Goal: Task Accomplishment & Management: Manage account settings

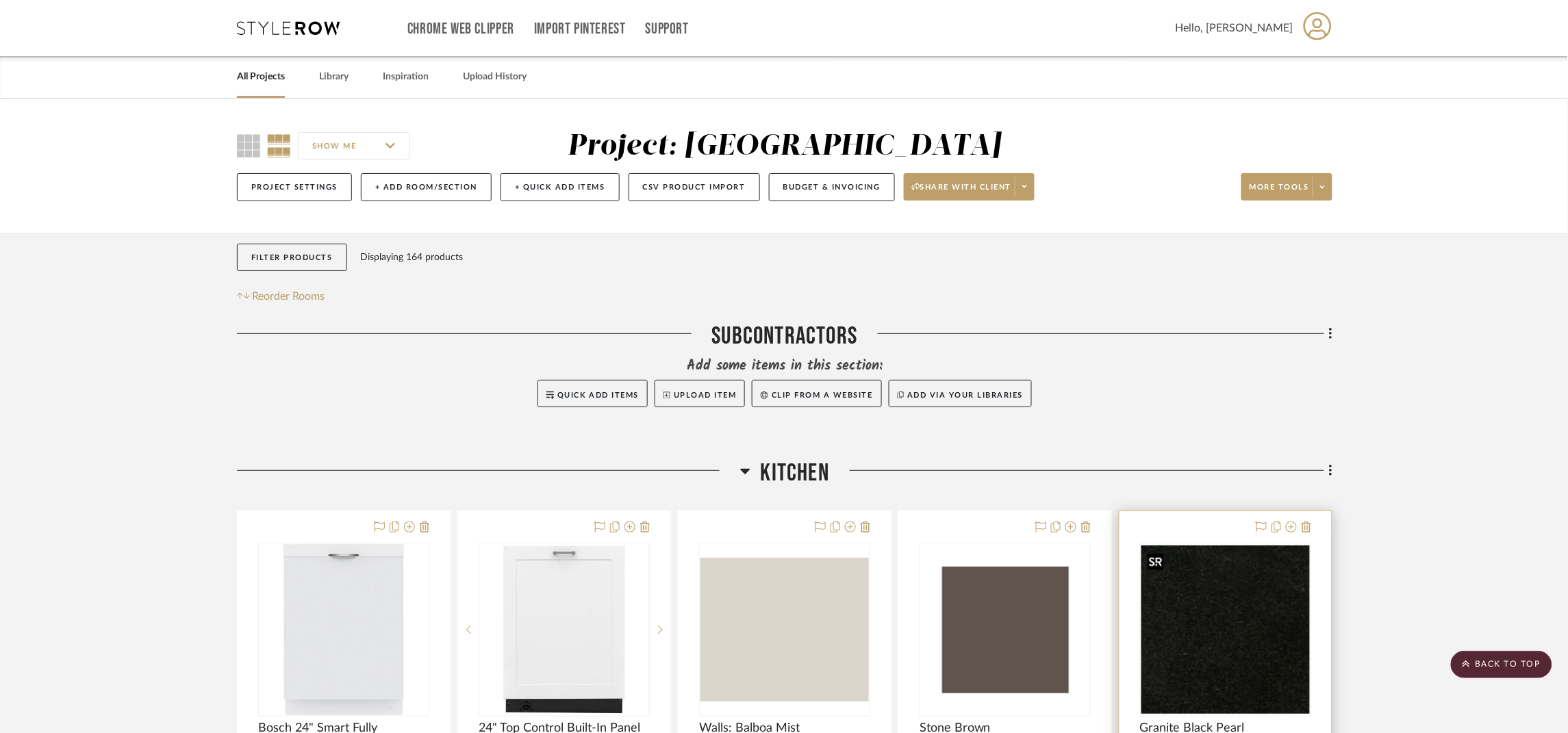
click at [1199, 620] on img "0" at bounding box center [1226, 629] width 168 height 168
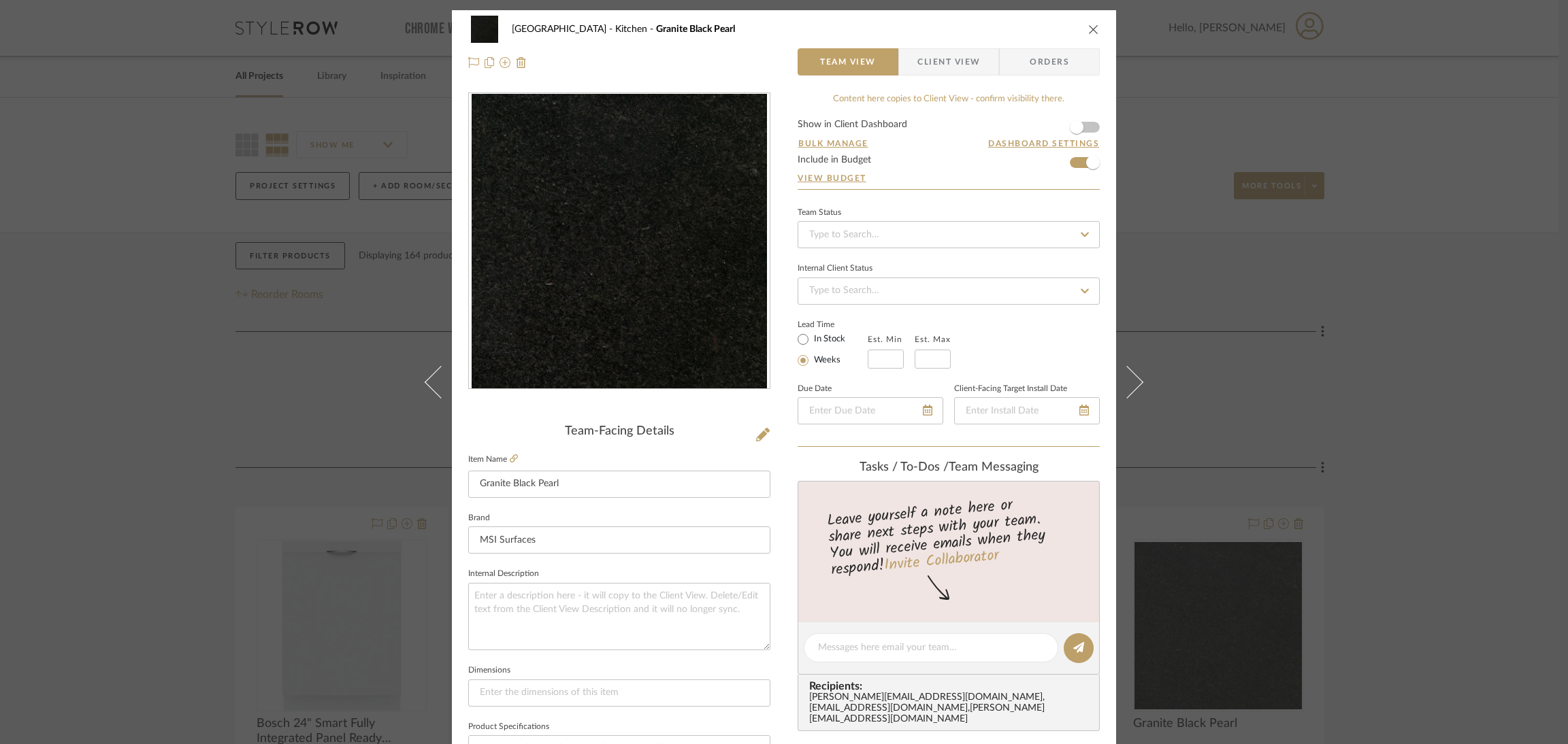
click at [1379, 464] on div "Lakewood Rd Kitchen Granite Black Pearl Team View Client View Orders Team-Facin…" at bounding box center [784, 372] width 1568 height 744
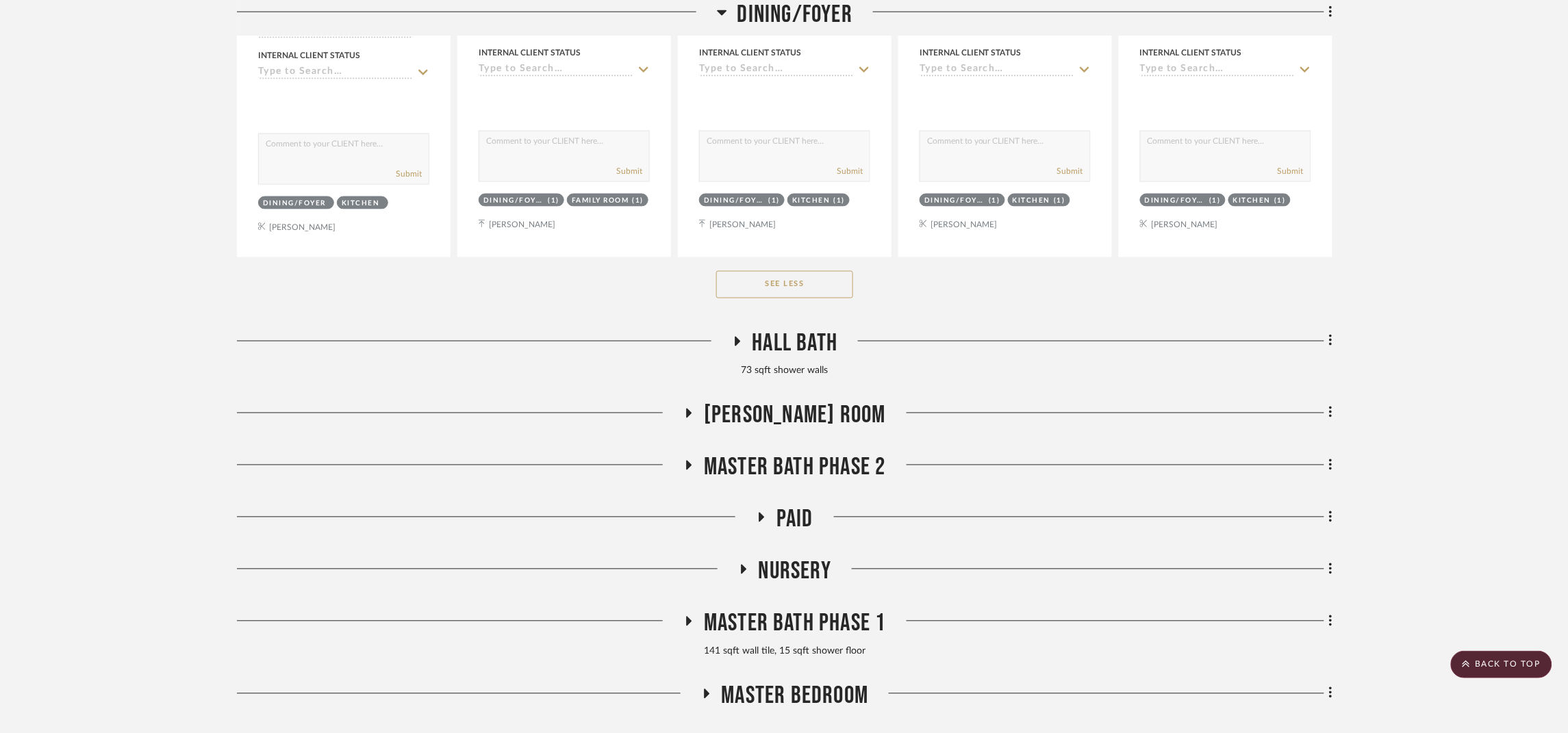
scroll to position [5133, 0]
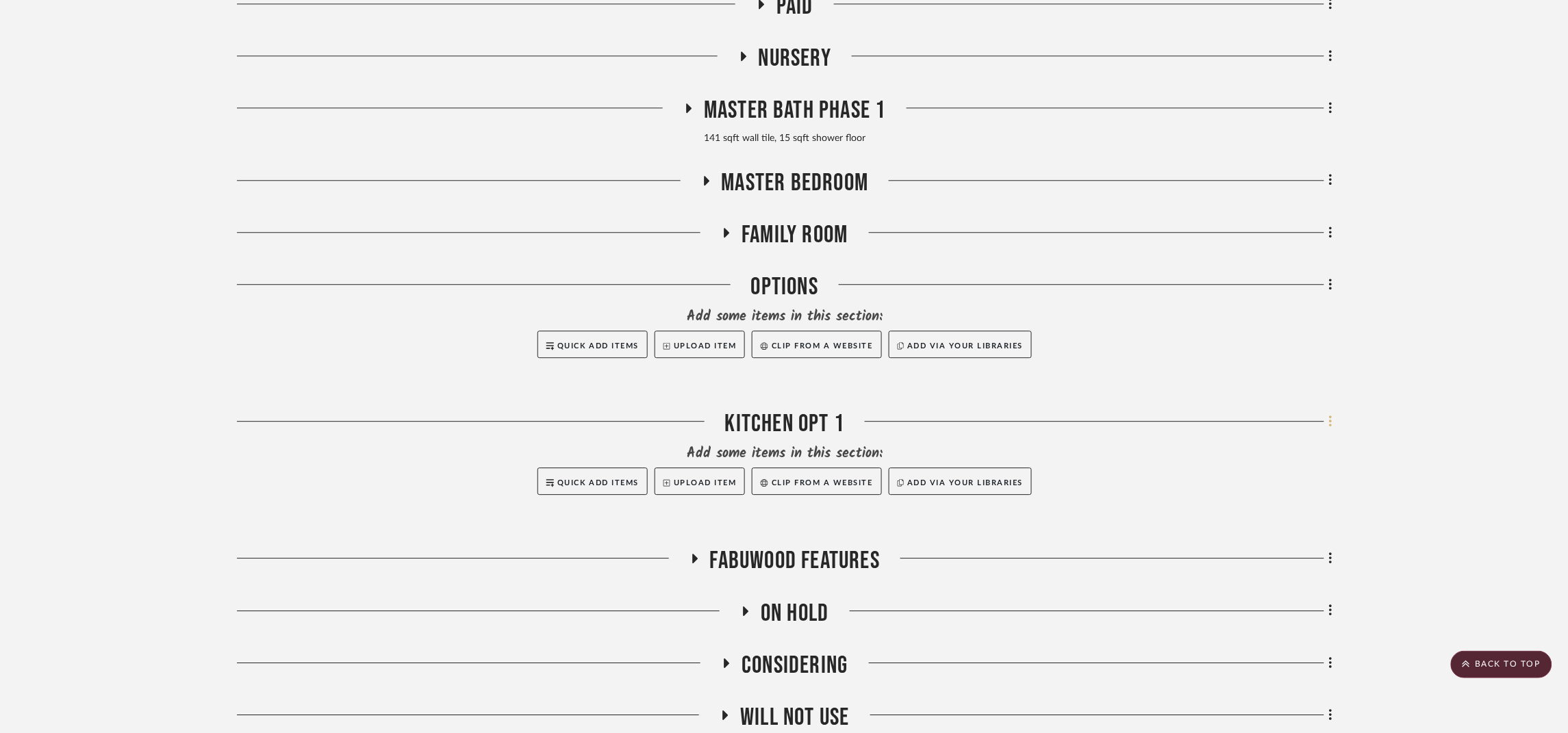
click at [1332, 425] on icon at bounding box center [1331, 421] width 4 height 15
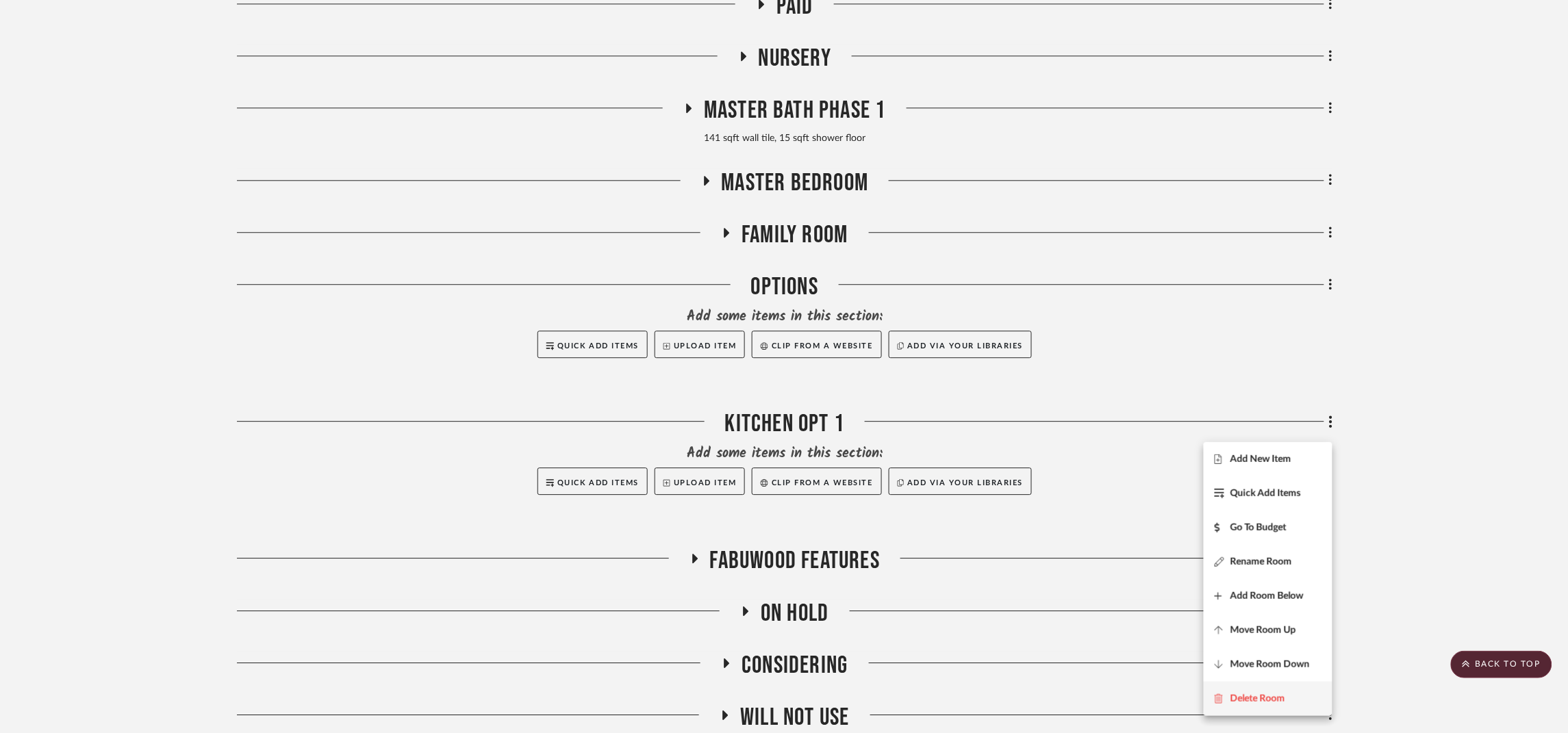
click at [1262, 698] on span "Delete Room" at bounding box center [1258, 699] width 55 height 11
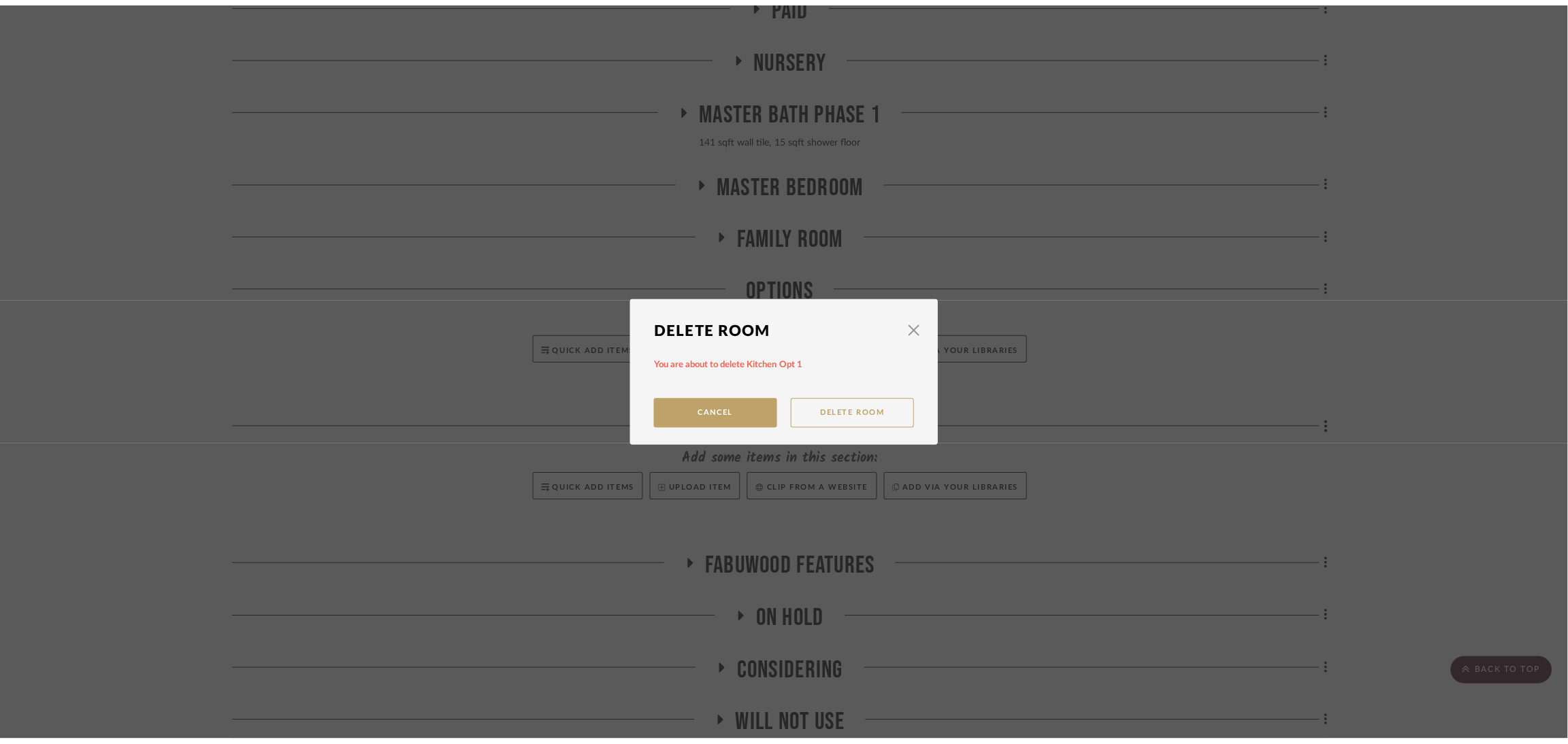
scroll to position [0, 0]
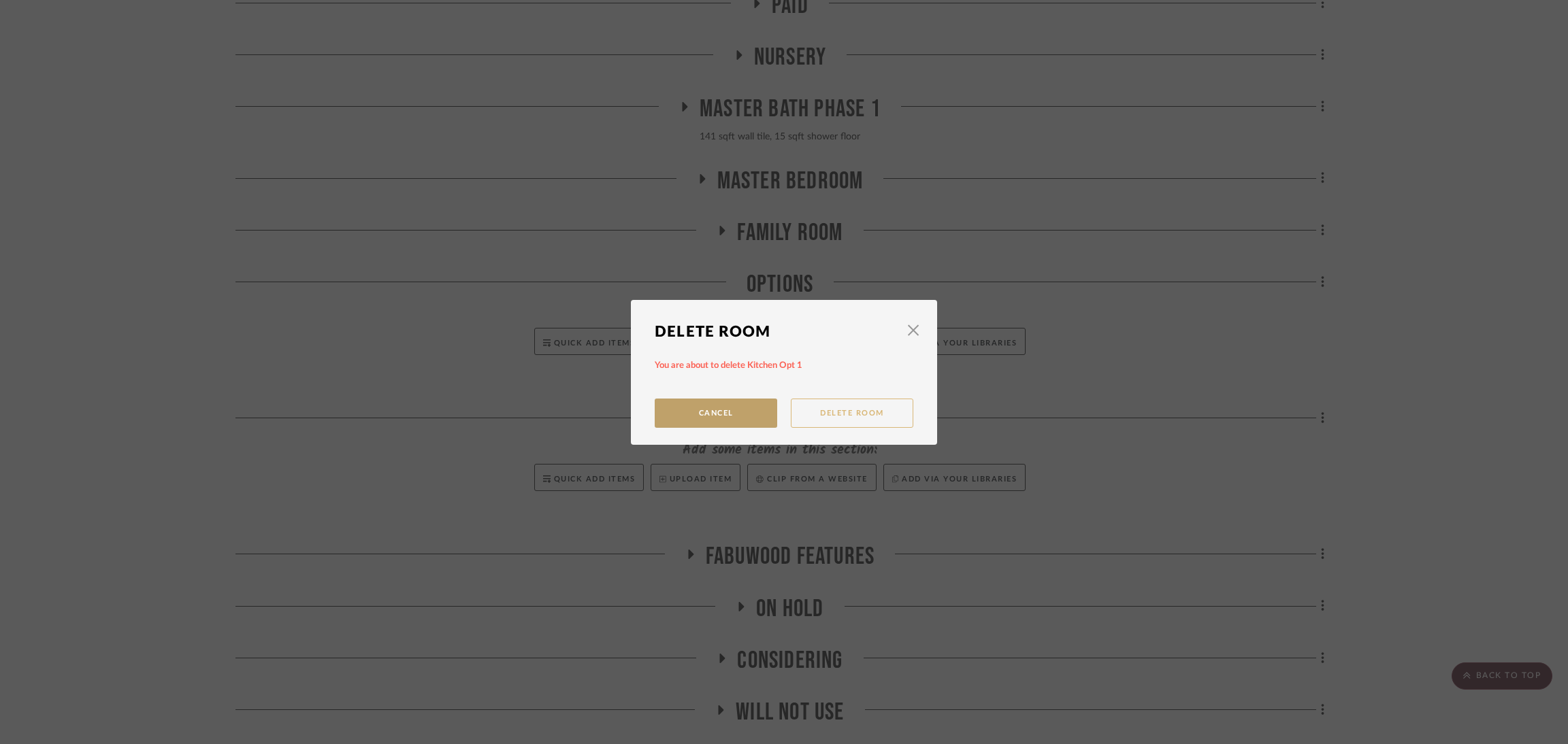
click at [819, 401] on button "Delete Room" at bounding box center [852, 413] width 122 height 29
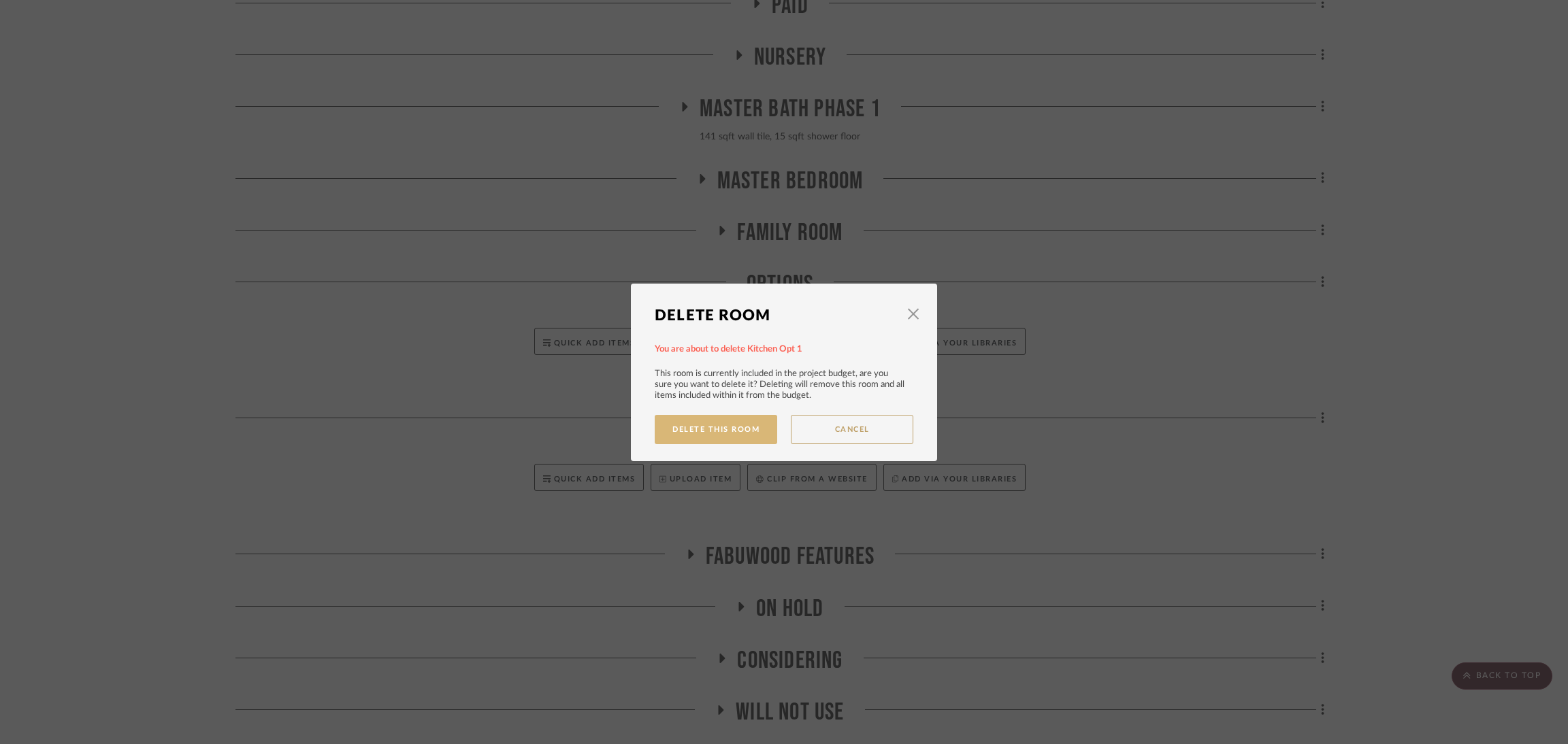
click at [727, 426] on button "Delete This Room" at bounding box center [715, 429] width 122 height 29
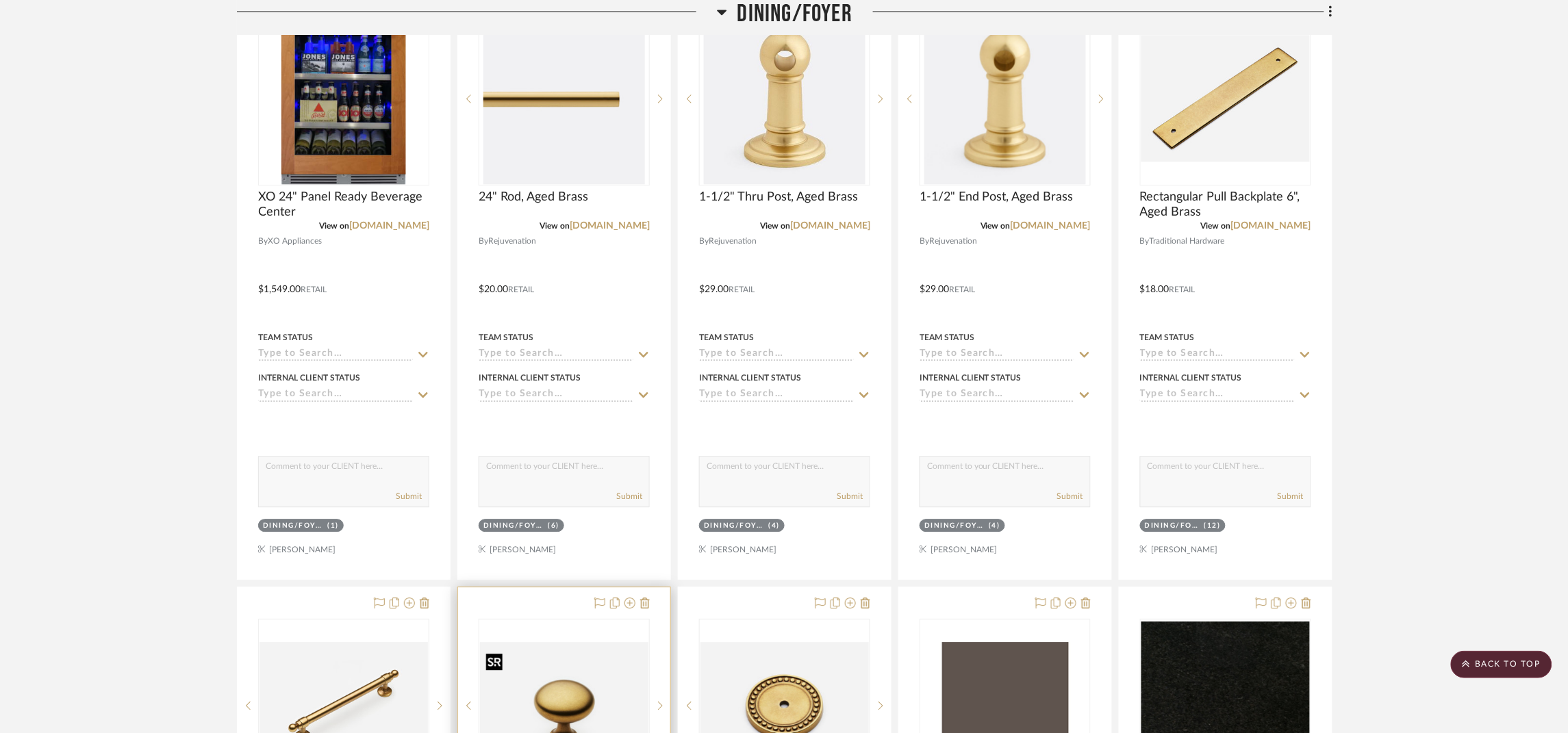
scroll to position [3388, 0]
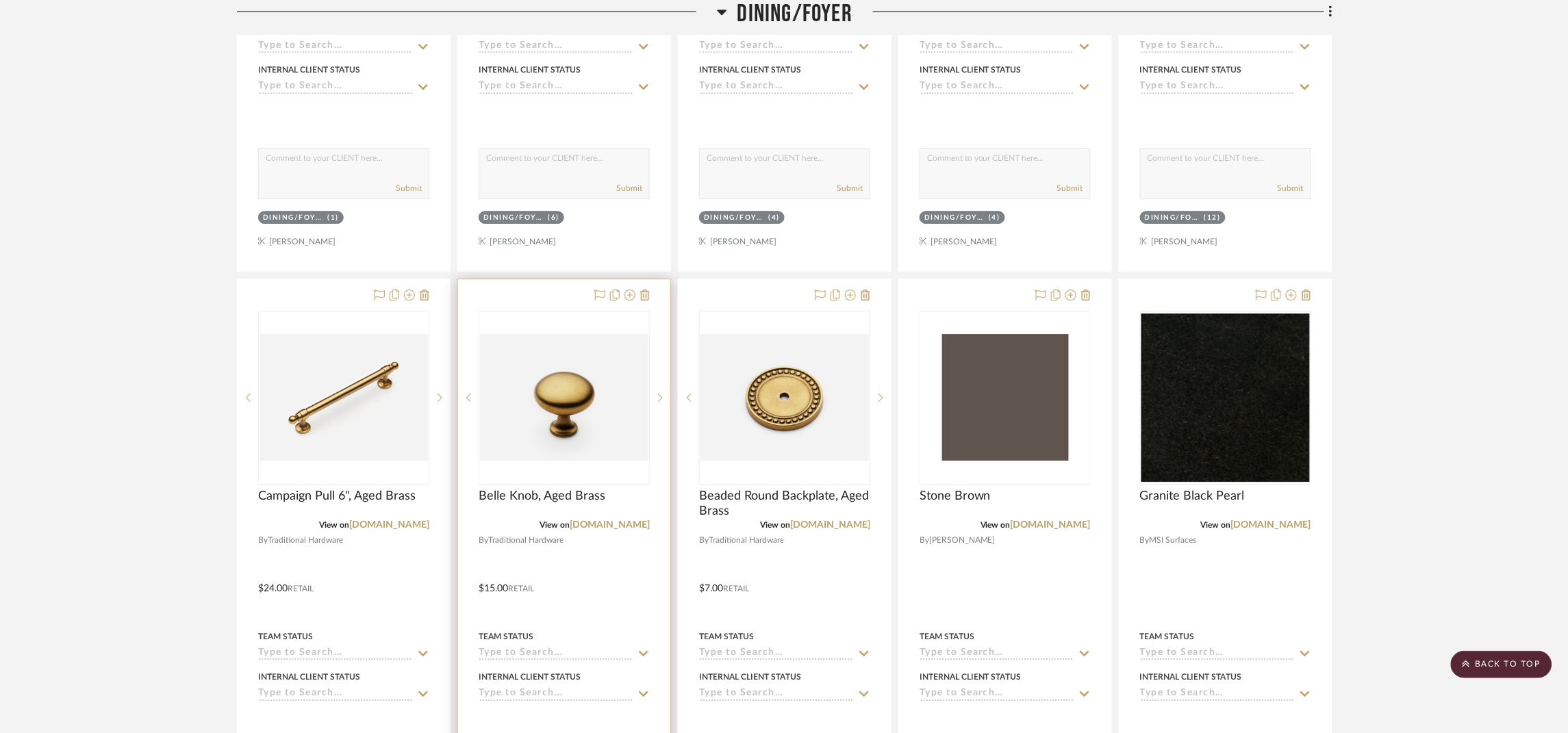
click at [607, 523] on div "View on traditionhardware.com" at bounding box center [564, 525] width 171 height 12
click at [612, 526] on link "traditionhardware.com" at bounding box center [610, 524] width 80 height 9
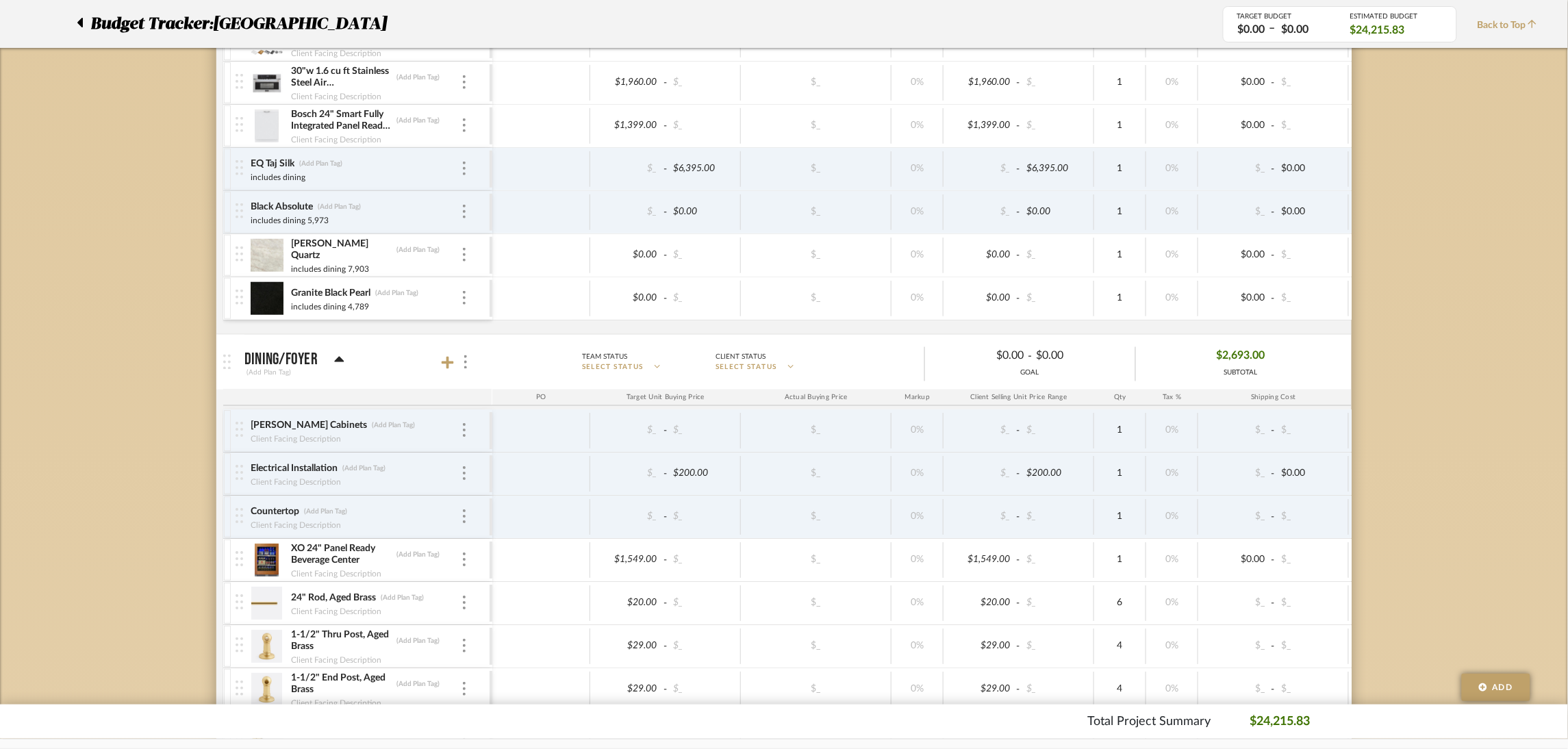
scroll to position [581, 0]
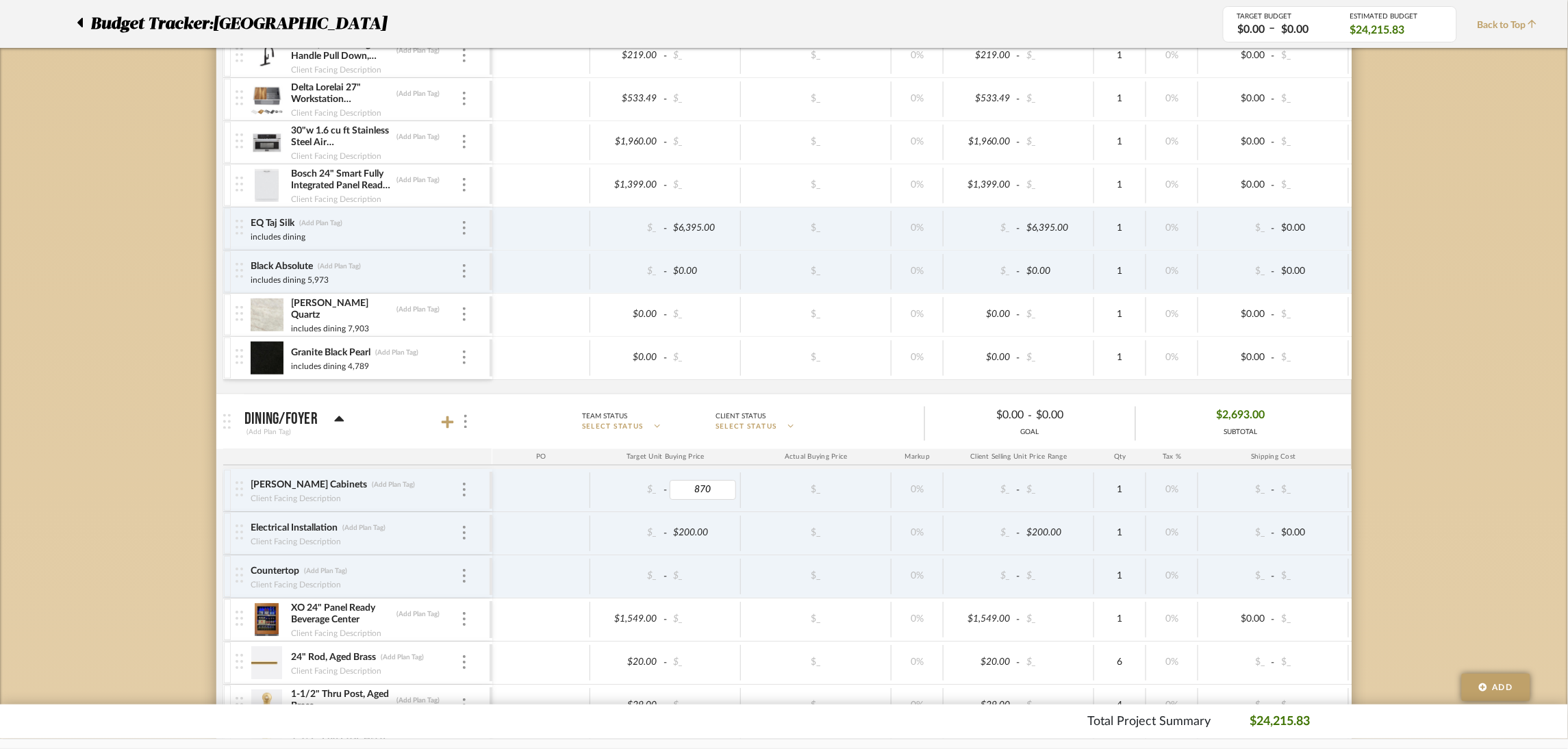
type input "8700"
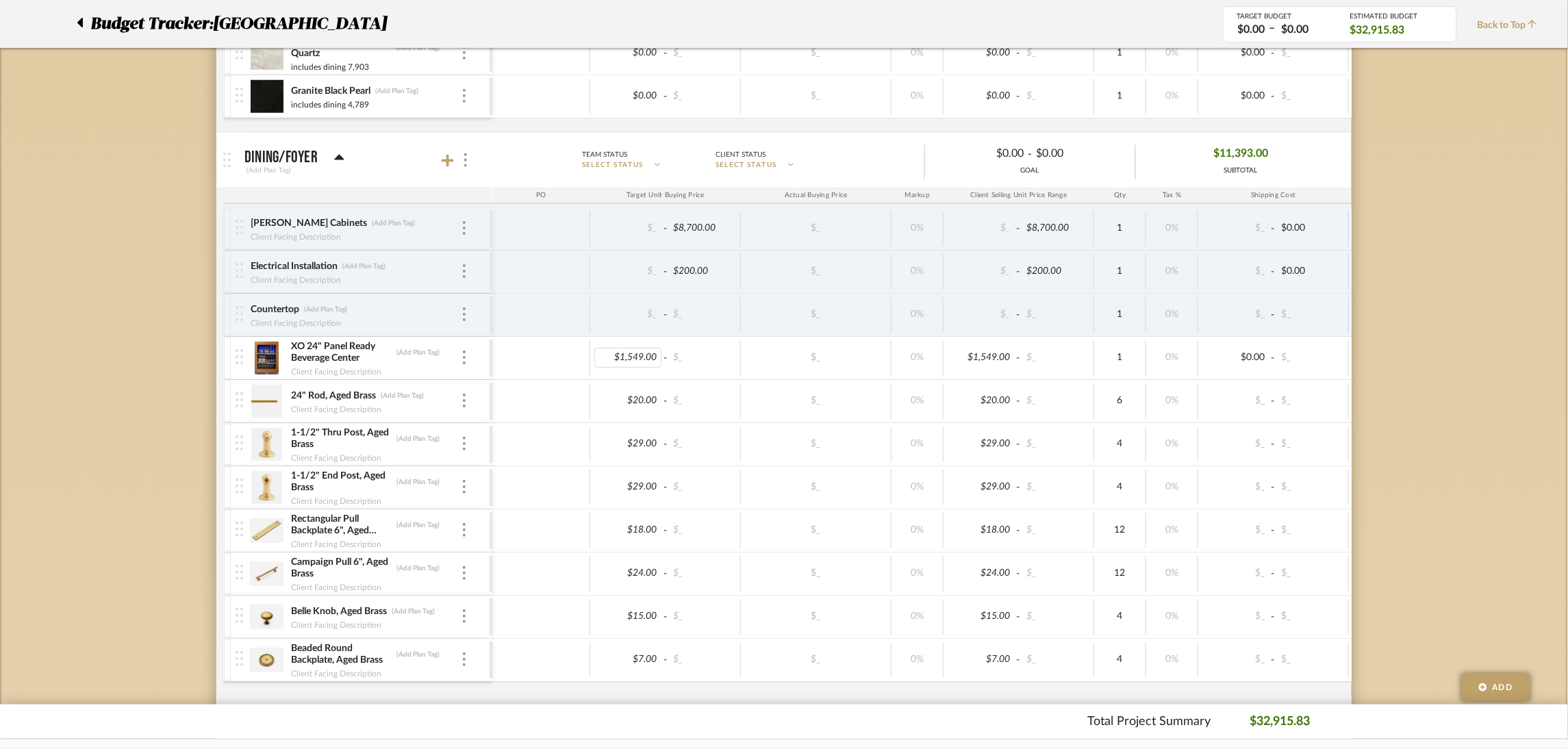
scroll to position [786, 0]
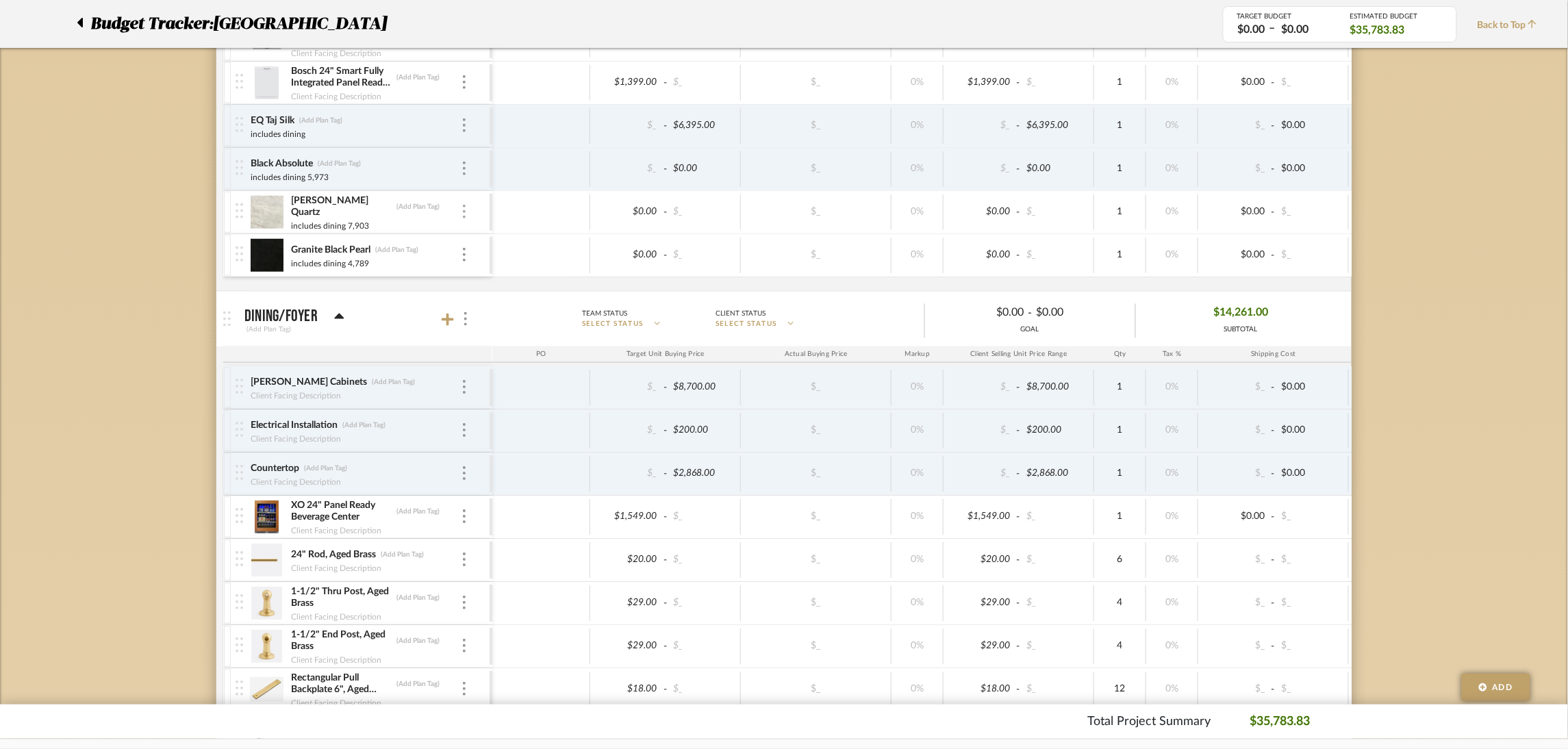
click at [465, 213] on img at bounding box center [464, 211] width 3 height 14
drag, startPoint x: 125, startPoint y: 279, endPoint x: 167, endPoint y: 284, distance: 42.3
click at [125, 281] on div at bounding box center [784, 374] width 1568 height 749
click at [254, 473] on input "Countertop" at bounding box center [299, 469] width 98 height 14
type input "EQ Taj Silk, Countertop"
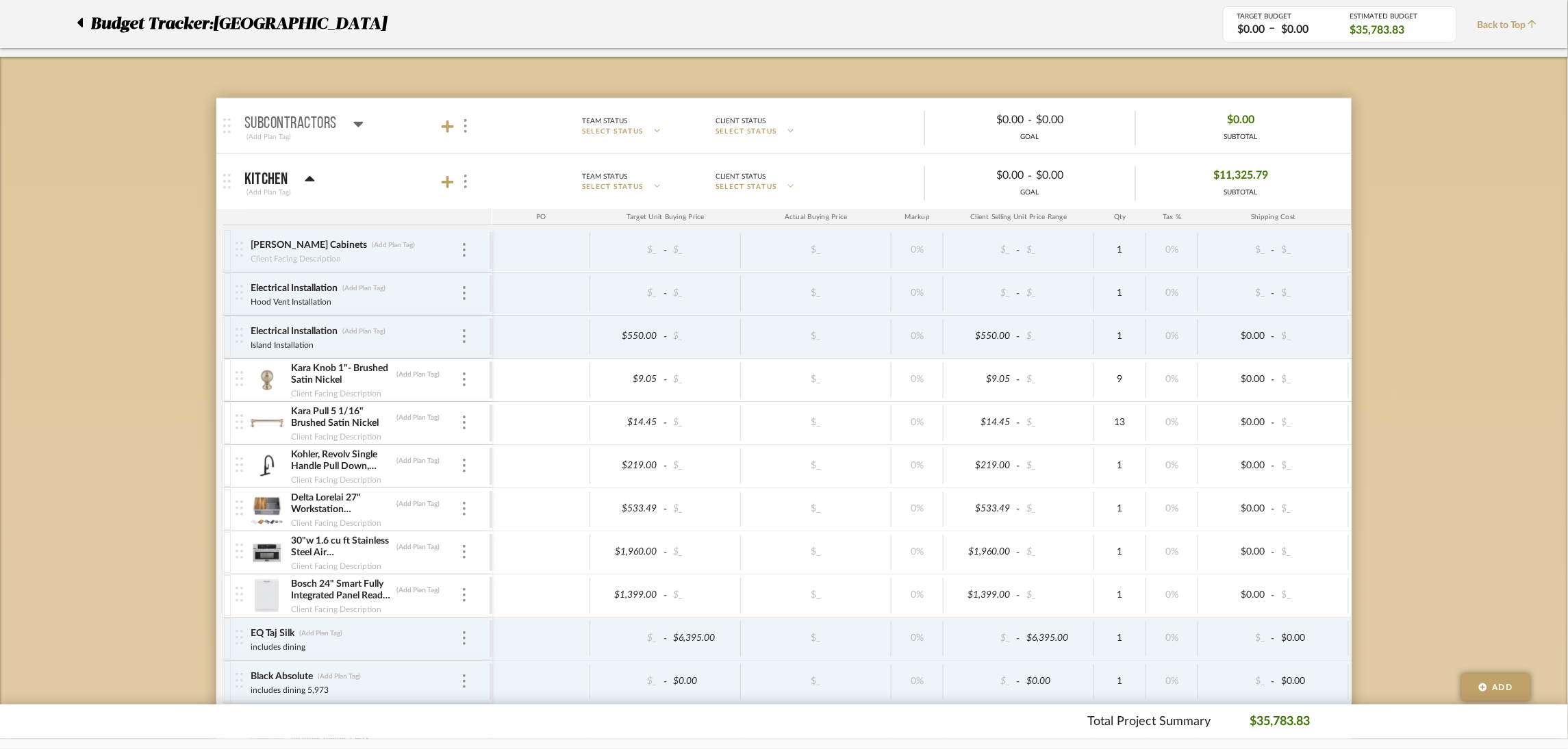
scroll to position [170, 0]
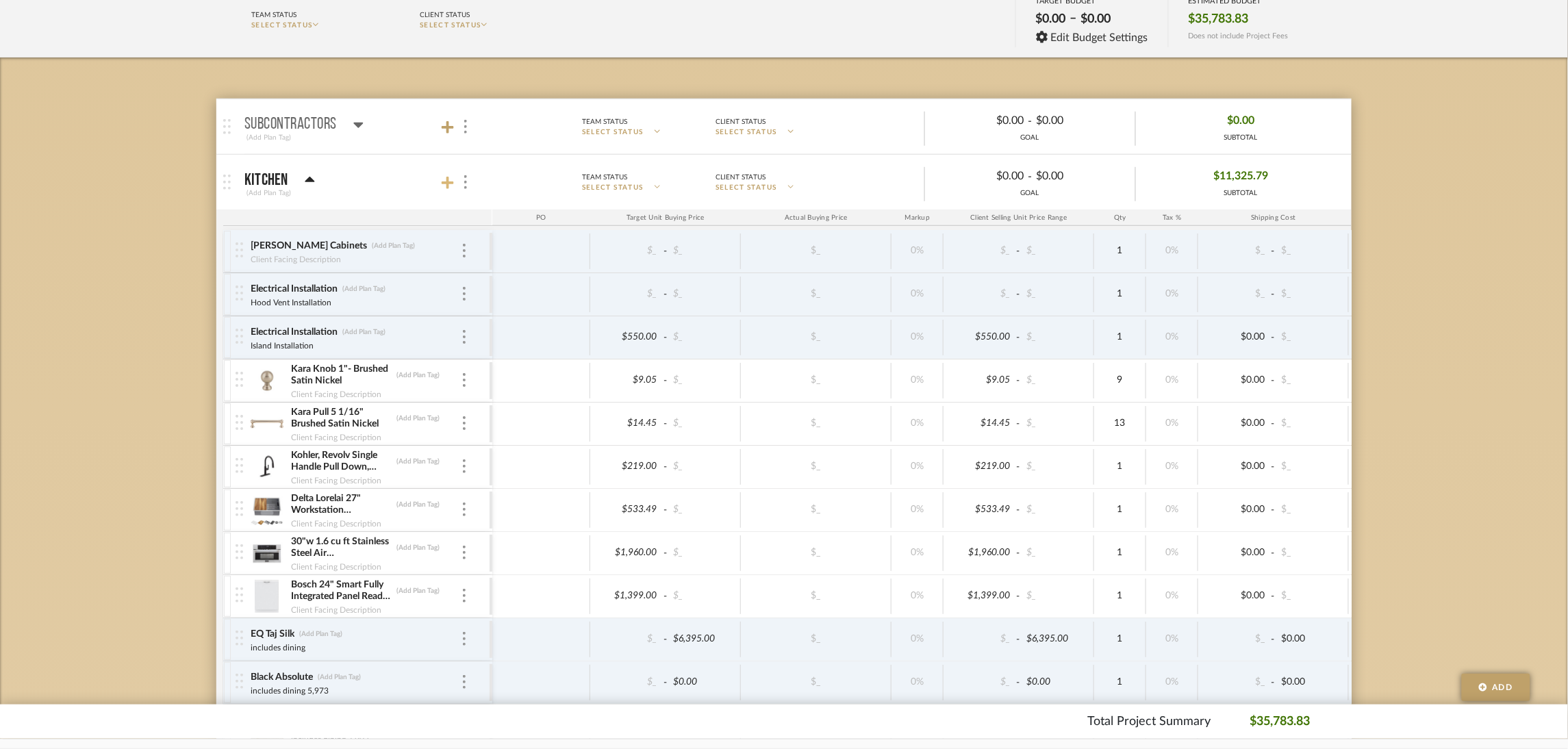
click at [443, 180] on icon at bounding box center [448, 183] width 12 height 14
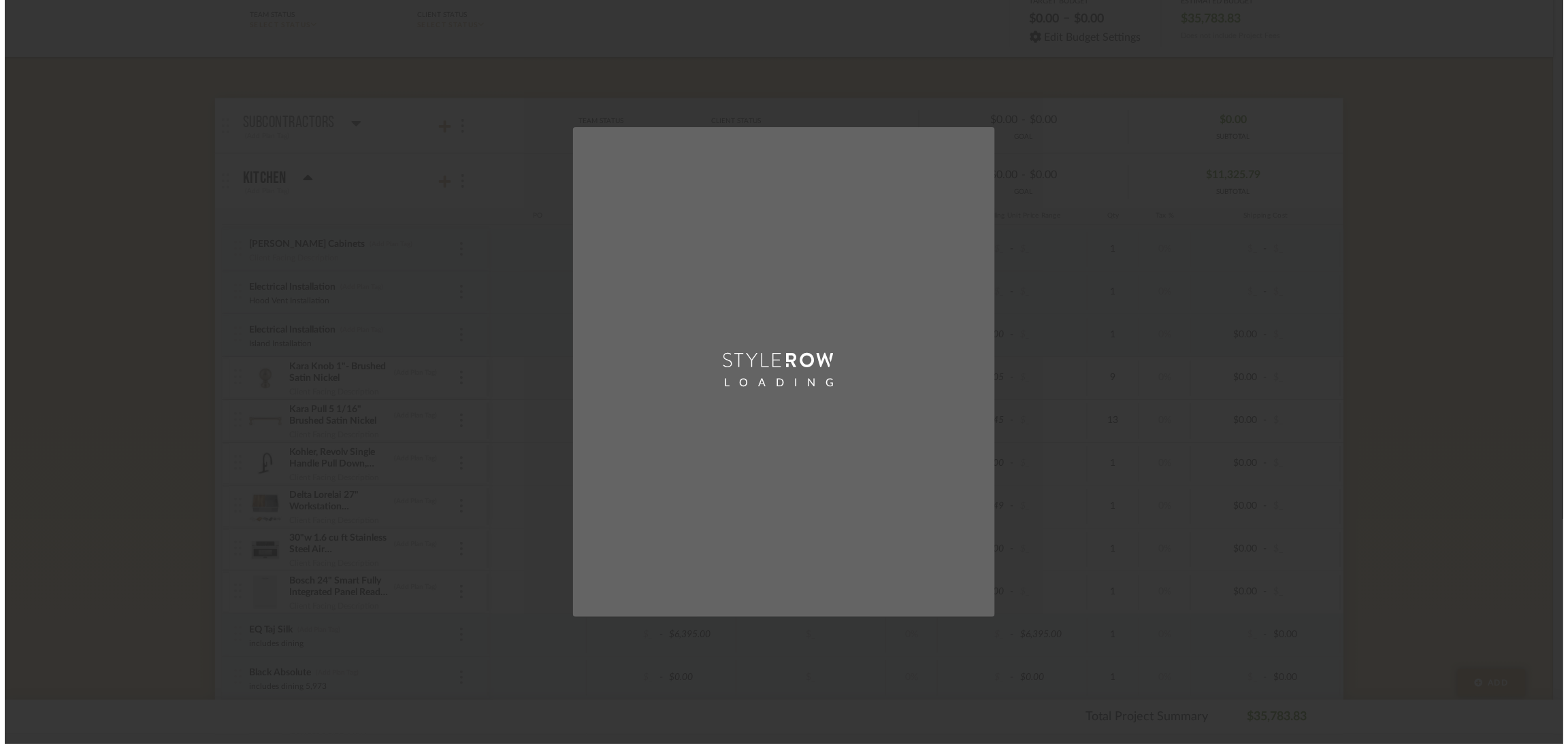
scroll to position [0, 0]
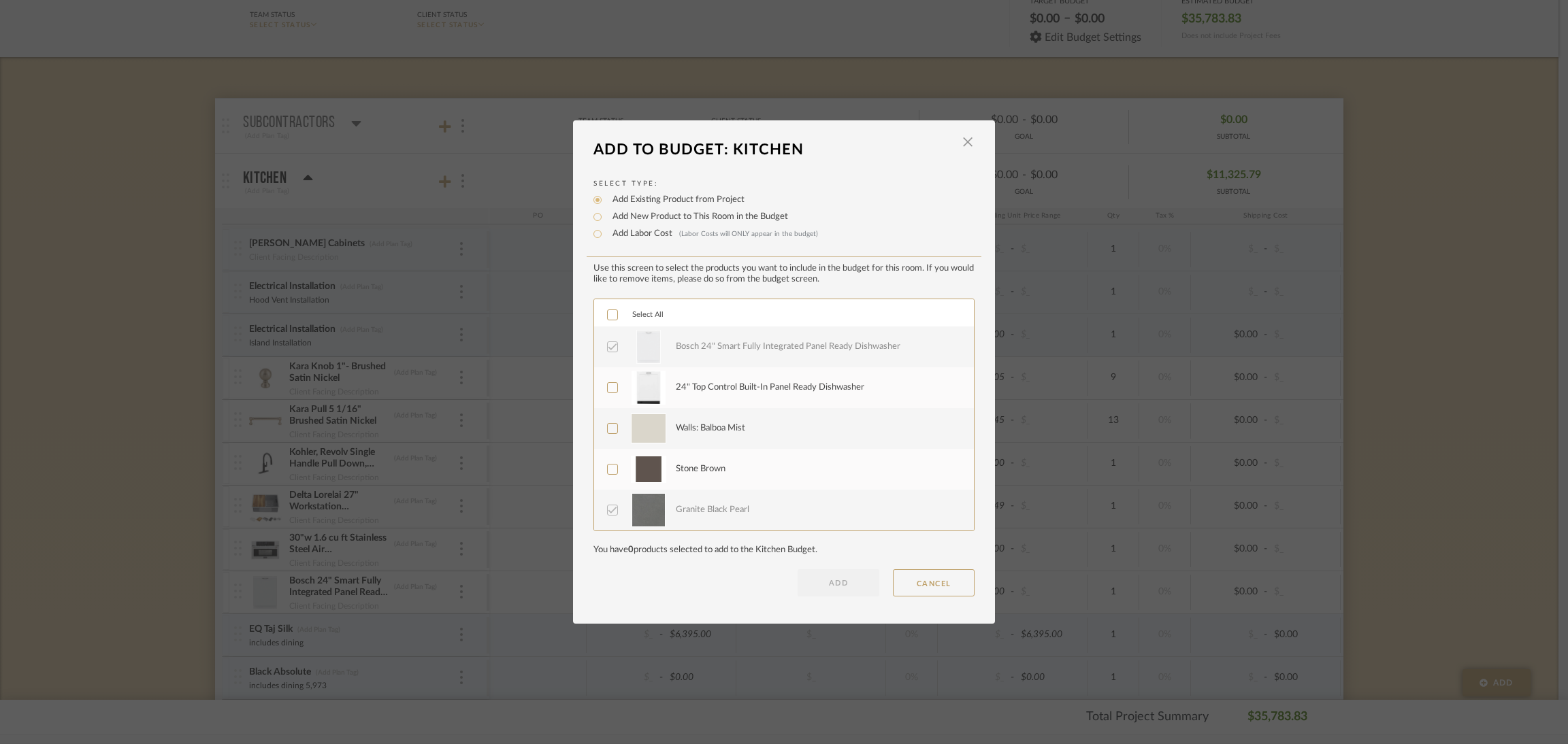
click at [630, 232] on label "Add Labor Cost (Labor Costs will ONLY appear in the budget)" at bounding box center [712, 234] width 213 height 13
click at [606, 232] on input "Add Labor Cost (Labor Costs will ONLY appear in the budget)" at bounding box center [598, 234] width 16 height 16
radio input "true"
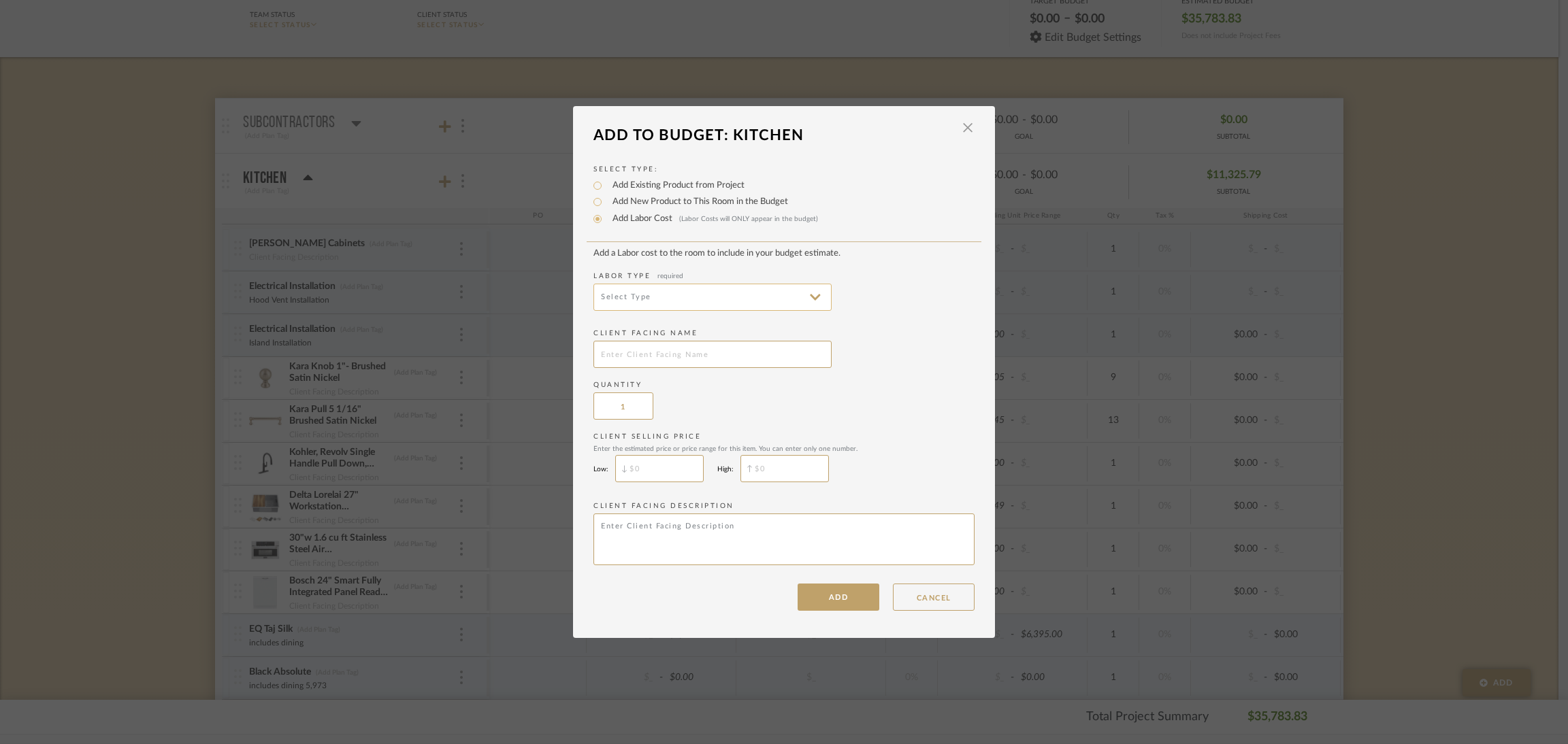
click at [786, 298] on input at bounding box center [712, 297] width 238 height 28
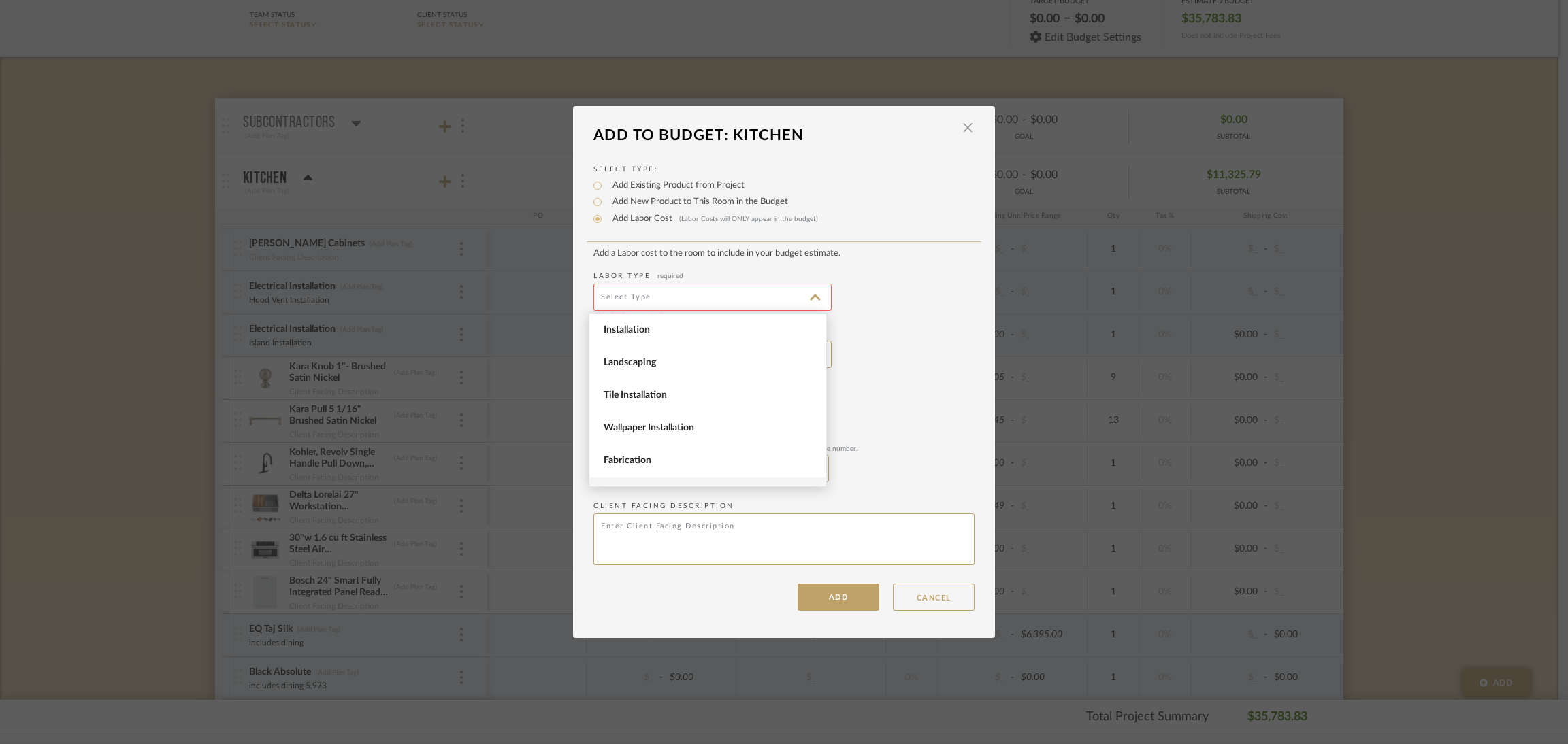
scroll to position [186, 0]
click at [709, 435] on span "Finishing" at bounding box center [710, 438] width 212 height 11
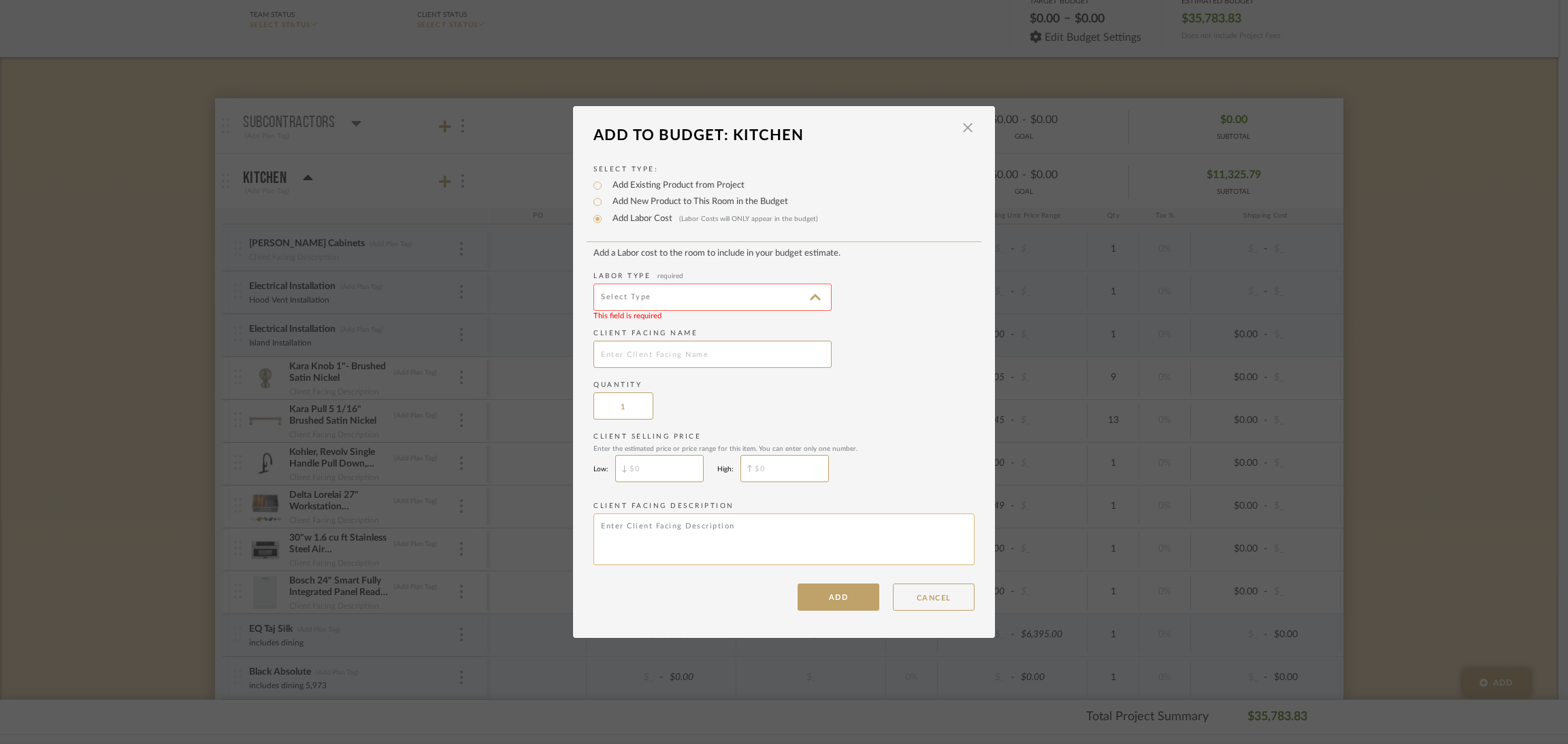
type input "Finishing"
click at [759, 341] on input "text" at bounding box center [712, 354] width 238 height 28
type input "Countertop"
click at [853, 592] on button "ADD" at bounding box center [838, 597] width 82 height 28
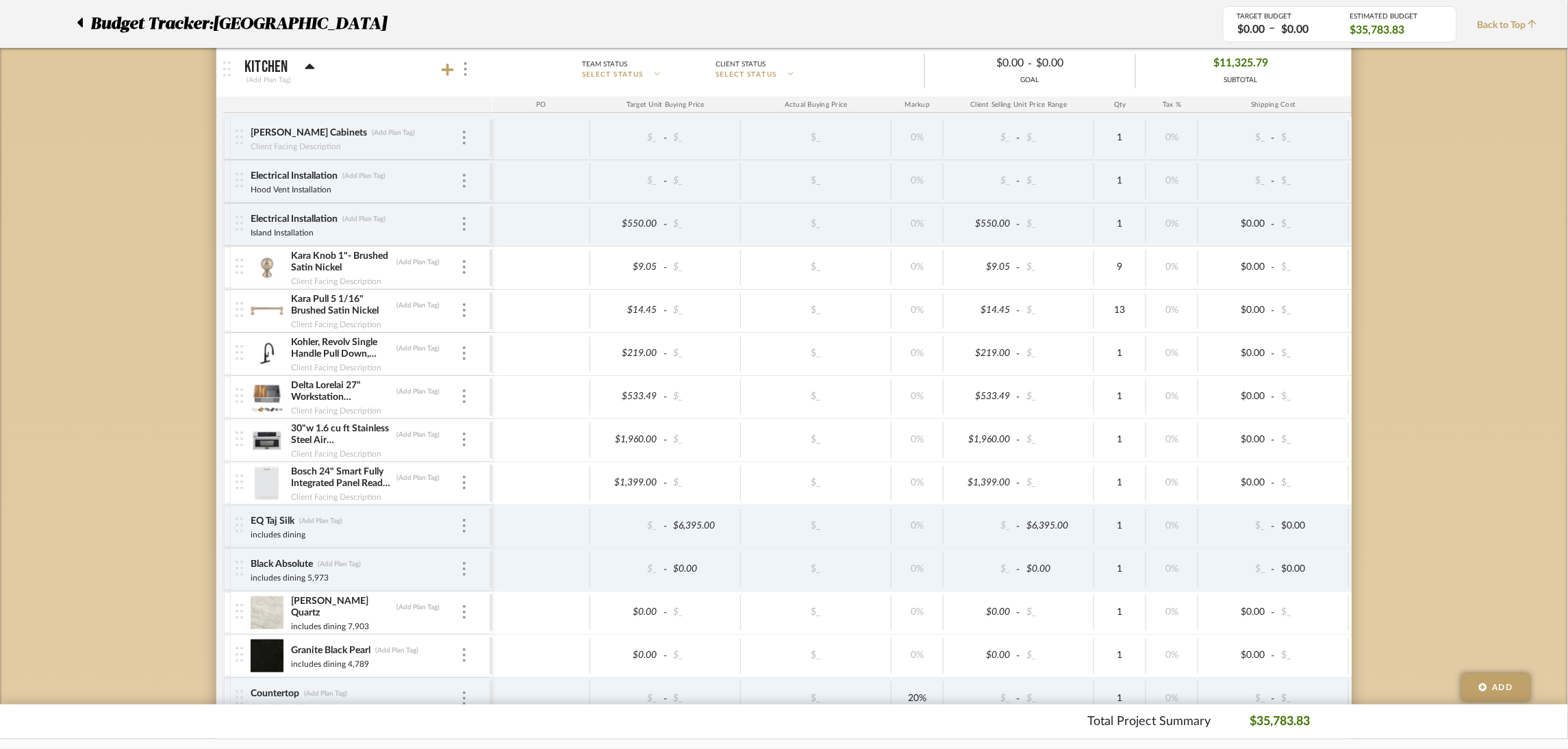
scroll to position [478, 0]
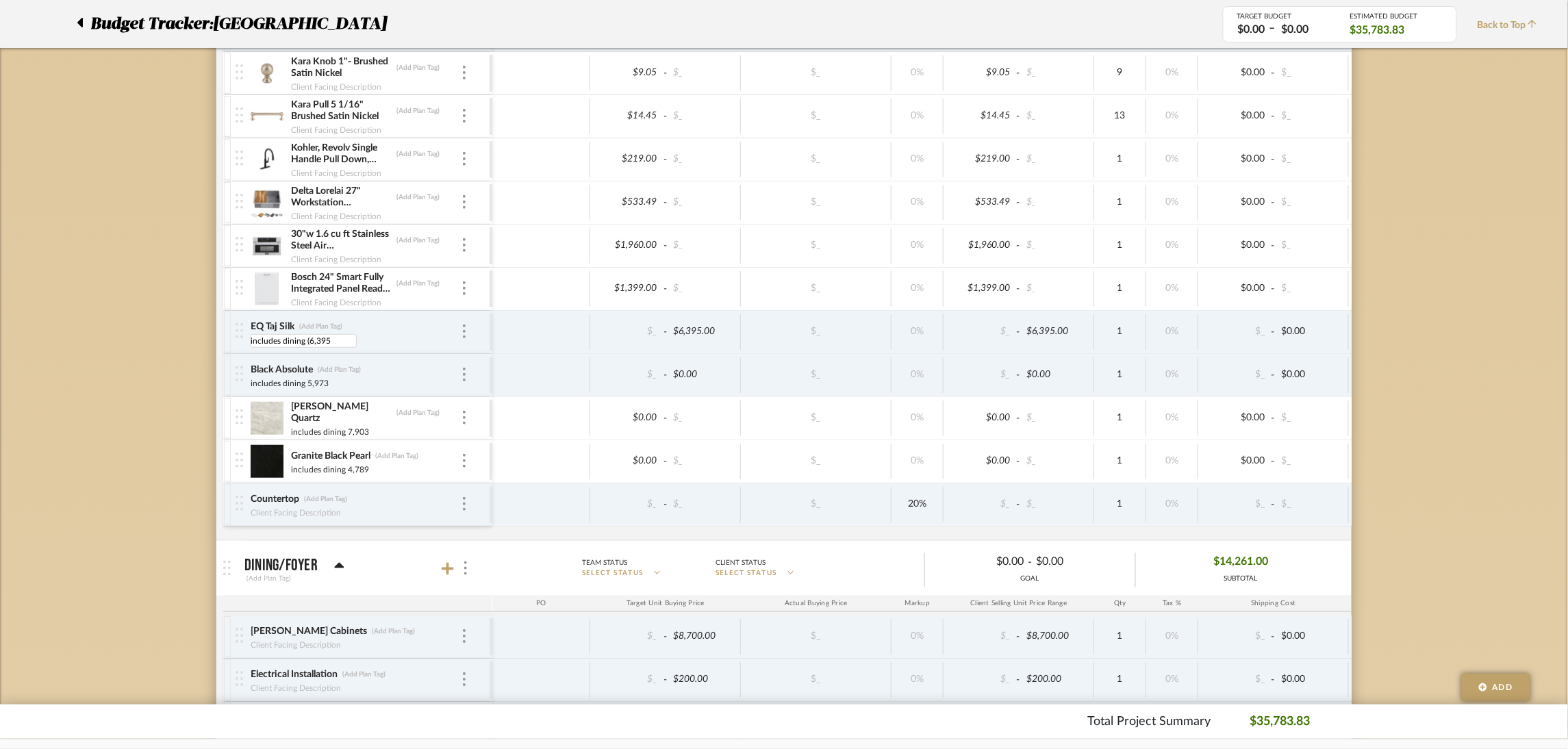
type input "includes dining (6,395)"
click at [463, 507] on img at bounding box center [464, 504] width 3 height 14
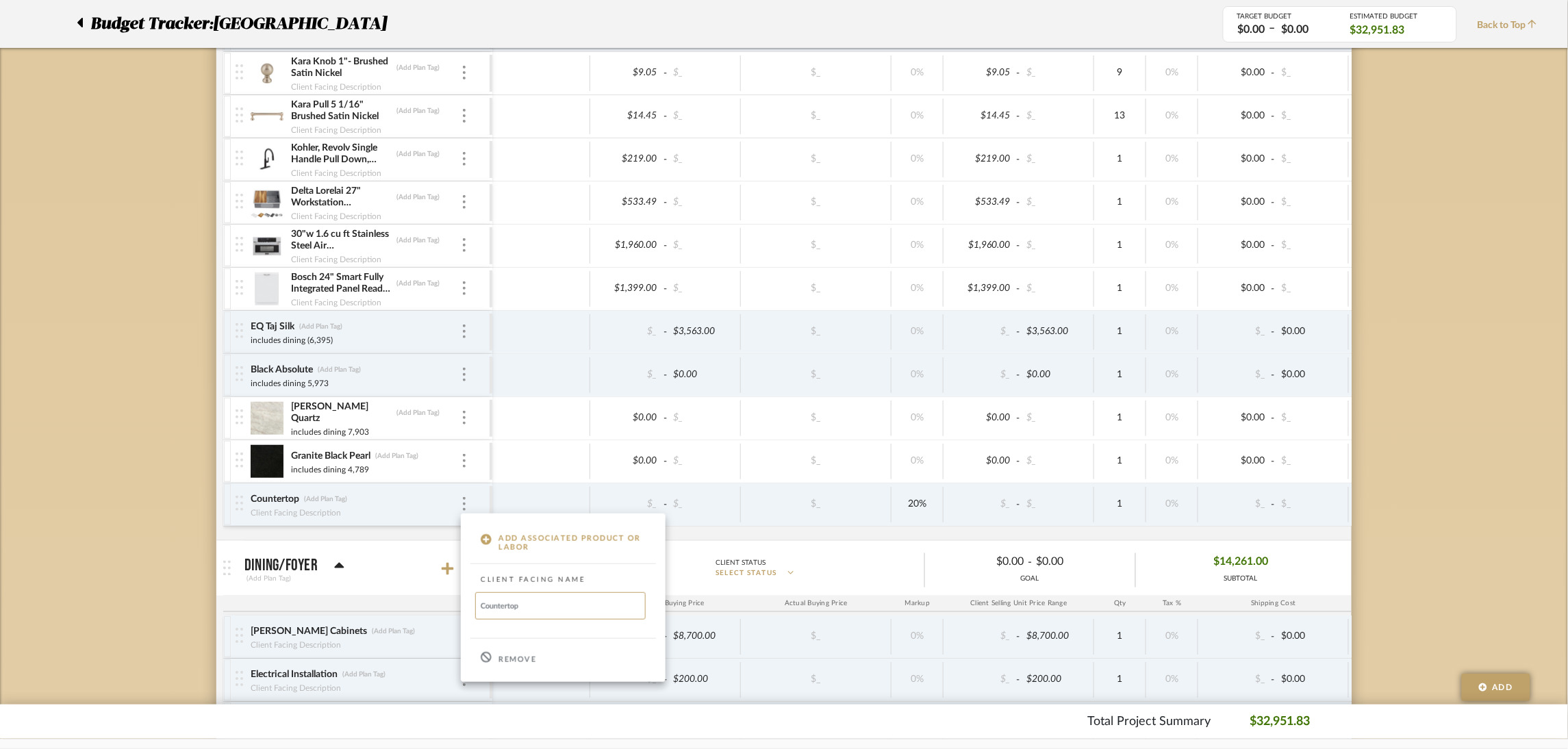
click at [524, 652] on div "Remove" at bounding box center [563, 658] width 205 height 37
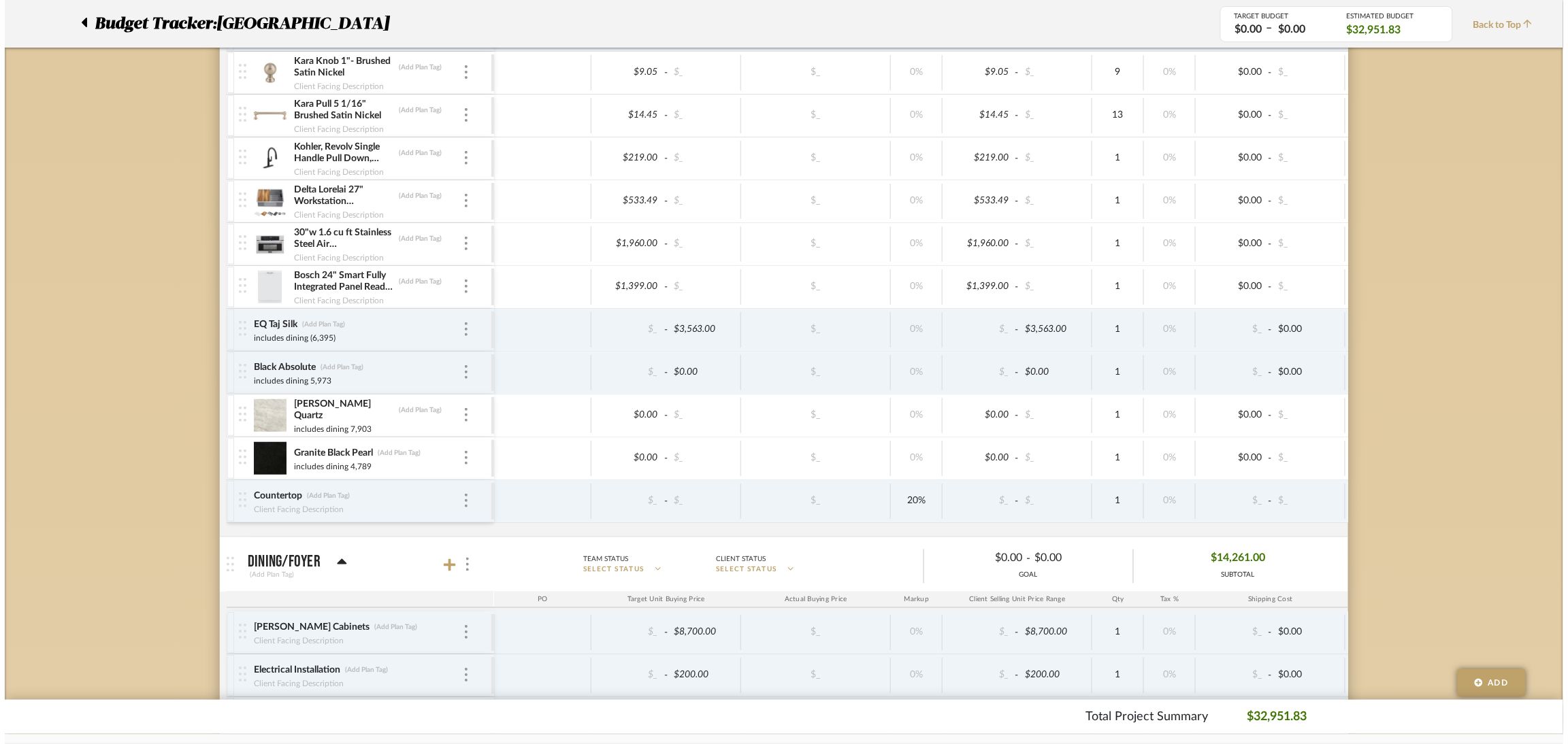
scroll to position [0, 0]
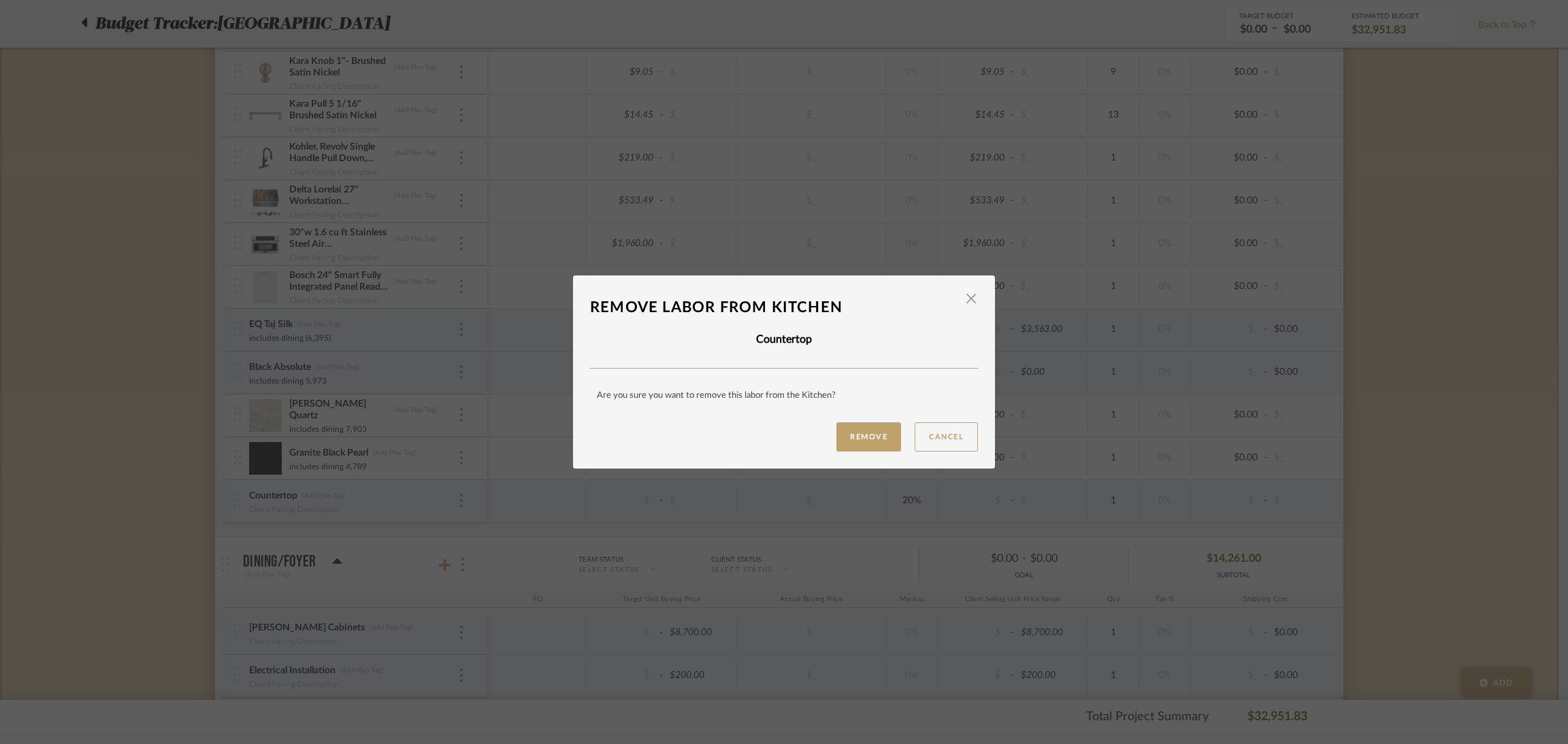
click at [850, 417] on mat-dialog-content "Remove labor From Kitchen × Countertop Are you sure you want to remove this lab…" at bounding box center [784, 372] width 388 height 160
click at [857, 425] on button "Remove" at bounding box center [869, 436] width 65 height 29
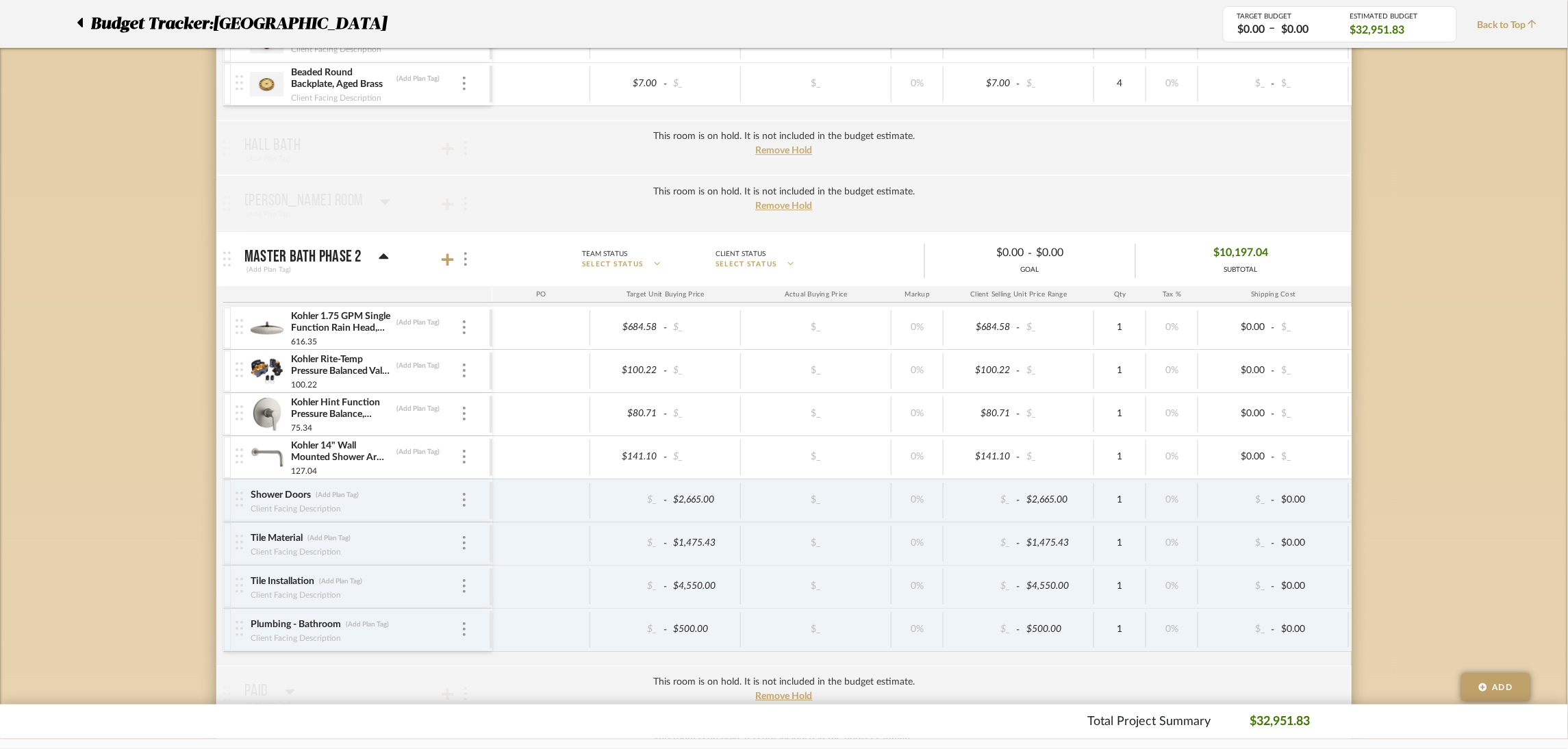
scroll to position [1504, 0]
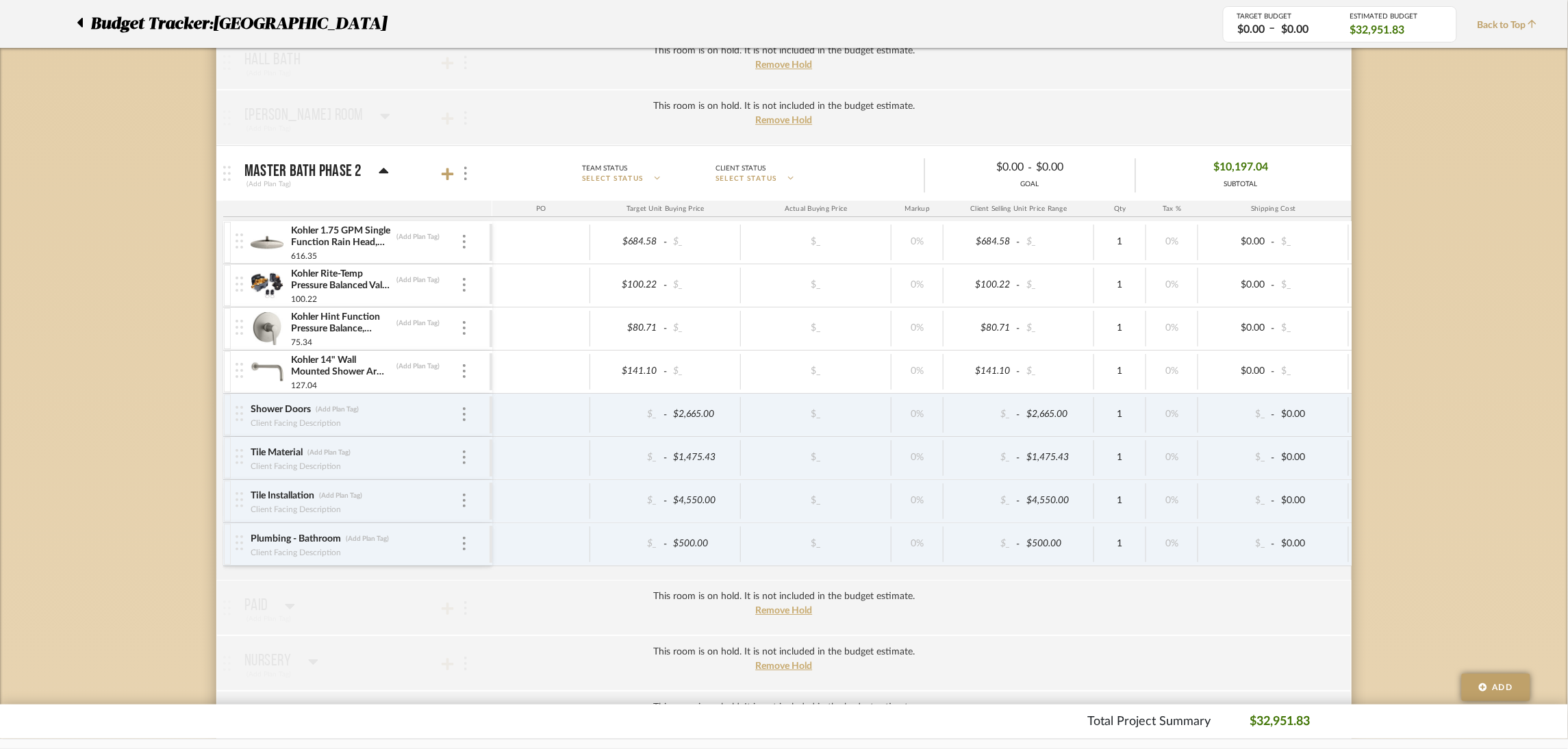
click at [384, 172] on icon at bounding box center [384, 171] width 10 height 16
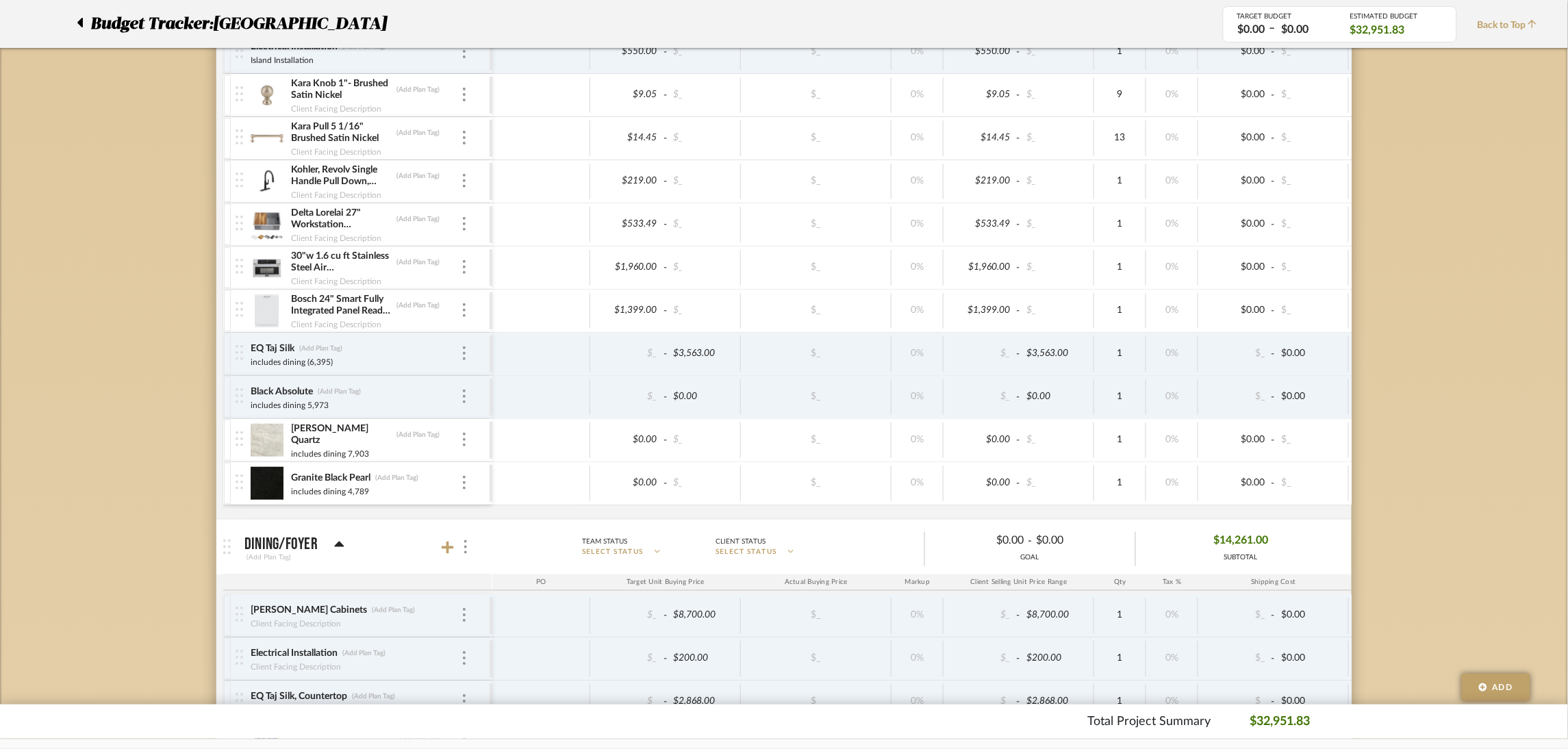
scroll to position [103, 0]
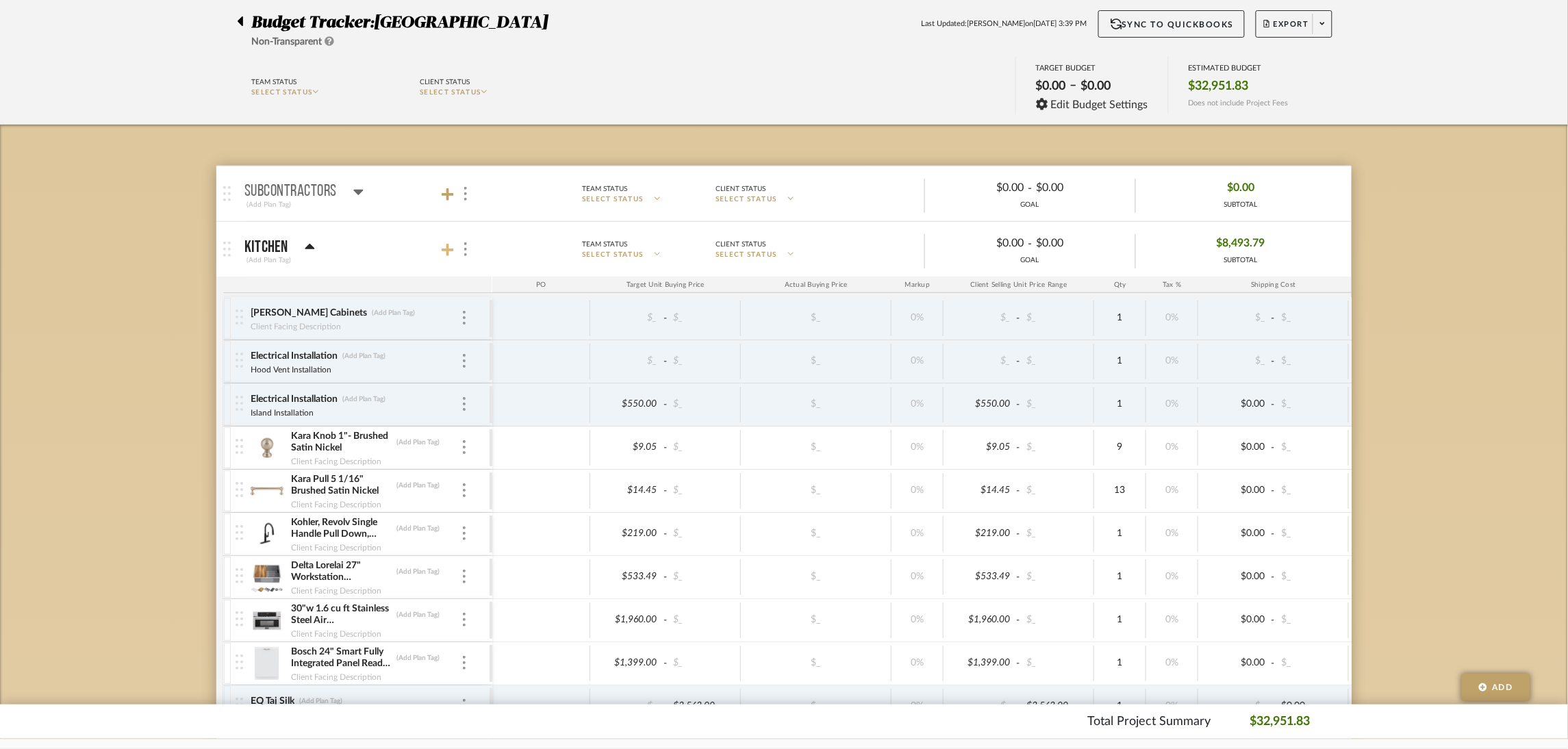
click at [443, 250] on icon at bounding box center [448, 249] width 12 height 12
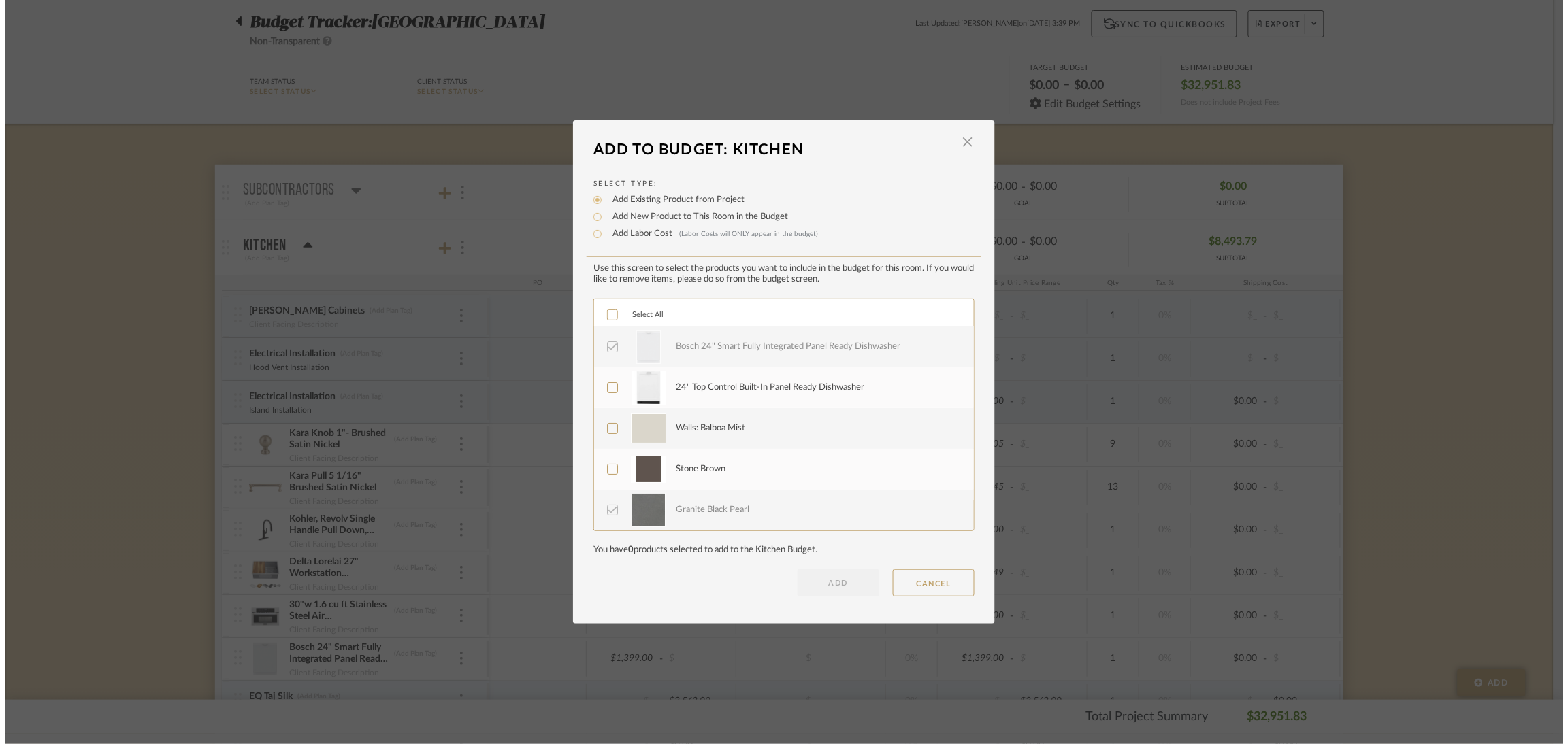
scroll to position [0, 0]
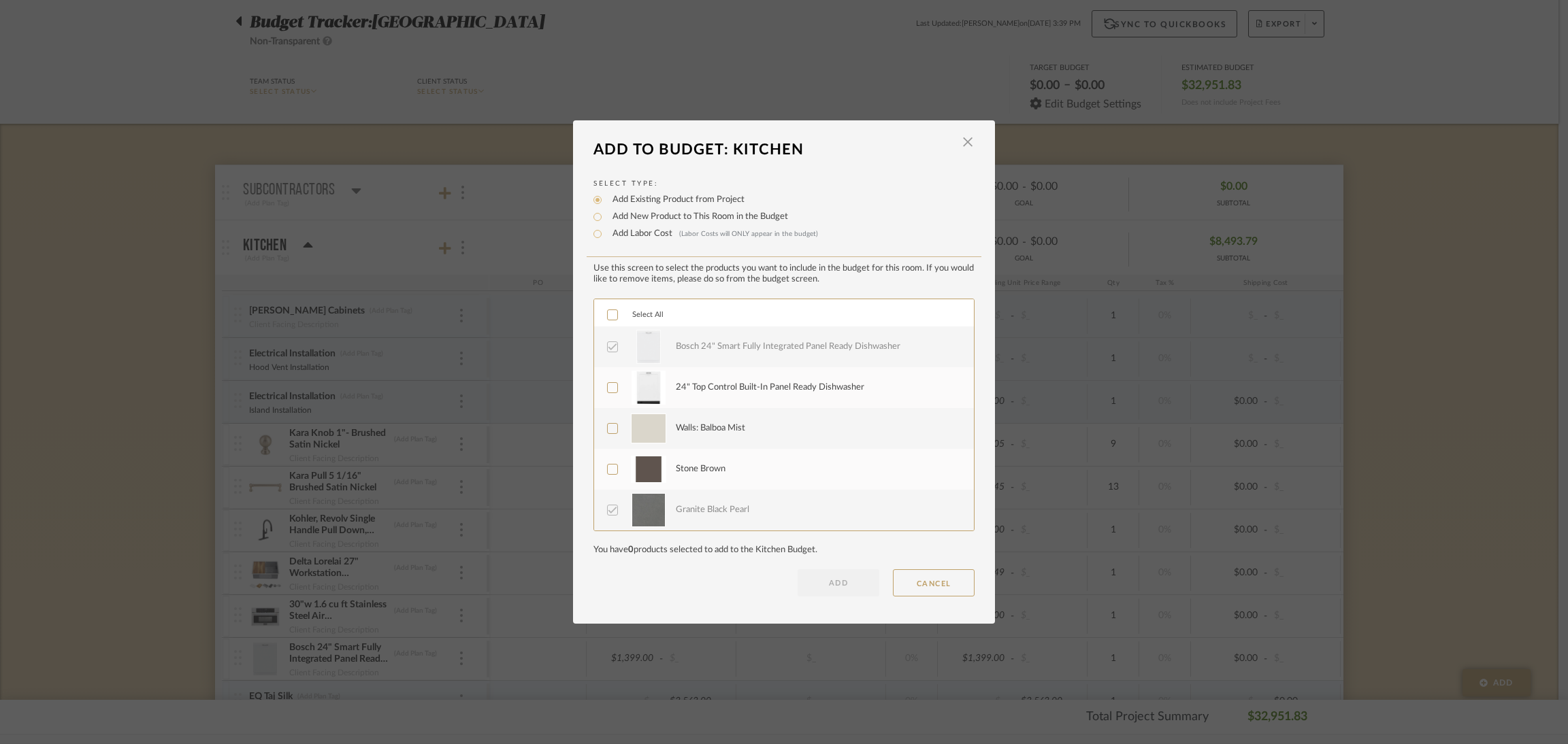
click at [650, 233] on label "Add Labor Cost (Labor Costs will ONLY appear in the budget)" at bounding box center [712, 234] width 213 height 13
click at [606, 233] on input "Add Labor Cost (Labor Costs will ONLY appear in the budget)" at bounding box center [598, 234] width 16 height 16
radio input "true"
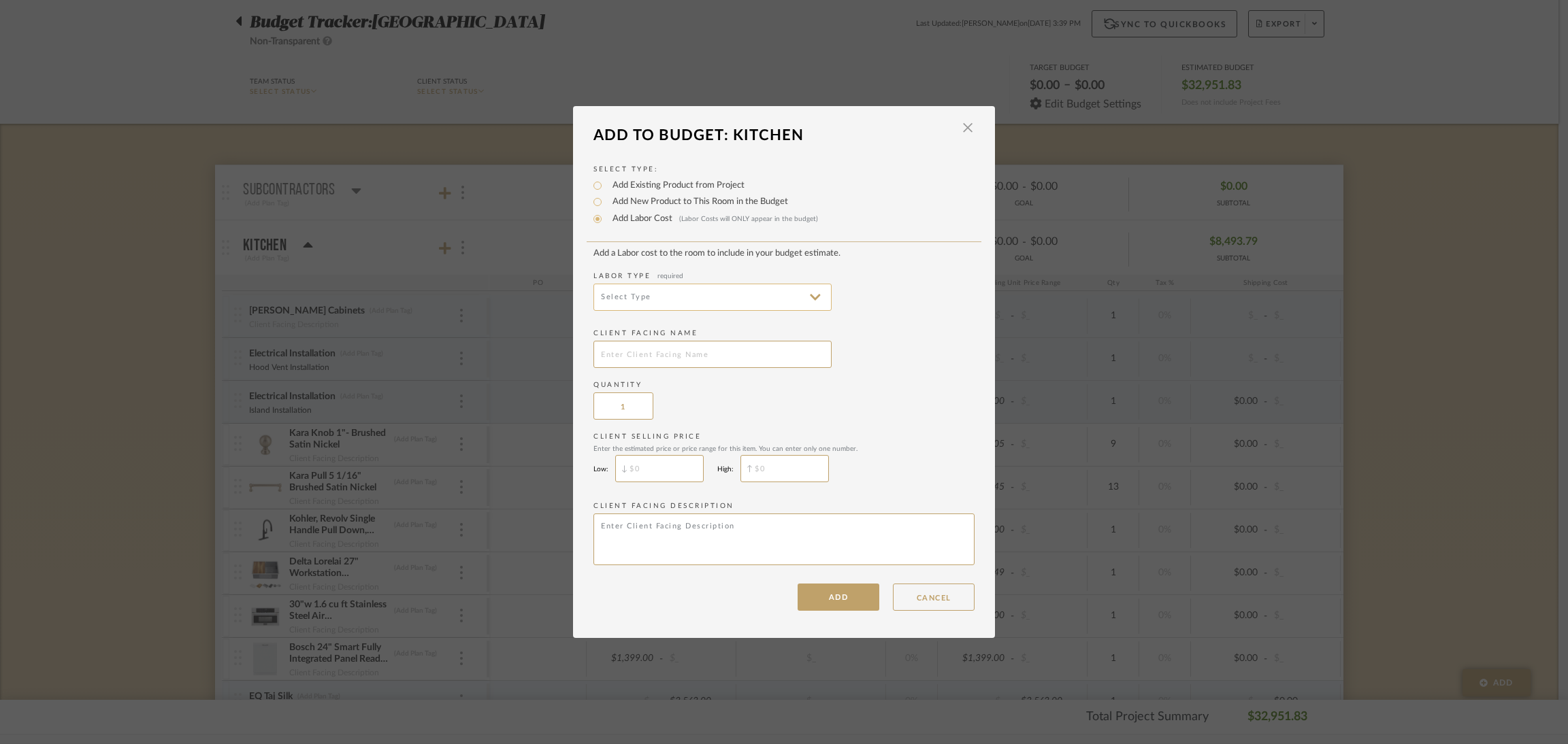
click at [752, 302] on input at bounding box center [712, 297] width 238 height 28
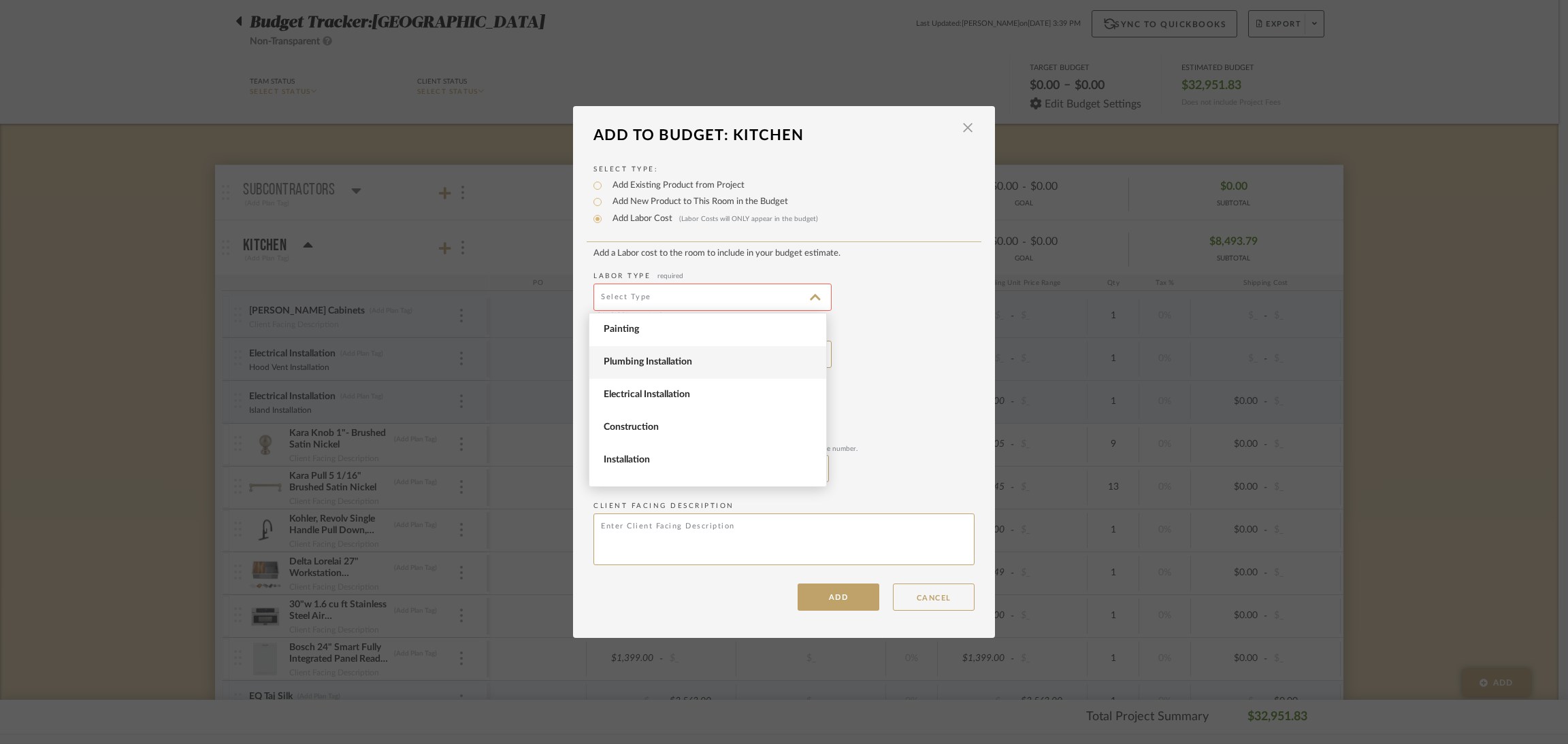
click at [715, 361] on span "Plumbing Installation" at bounding box center [710, 362] width 212 height 11
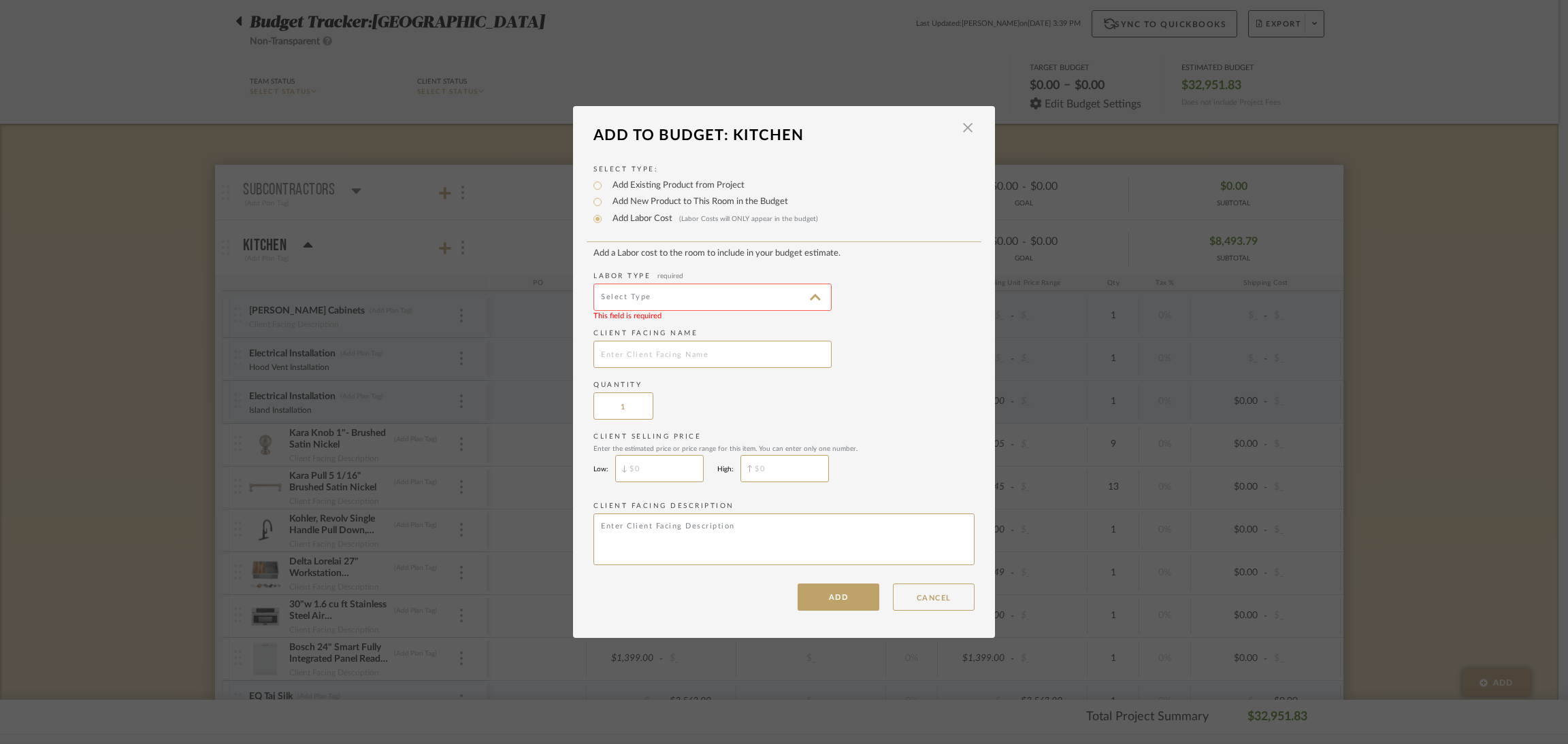
type input "Plumbing Installation"
click at [842, 602] on button "ADD" at bounding box center [838, 597] width 82 height 28
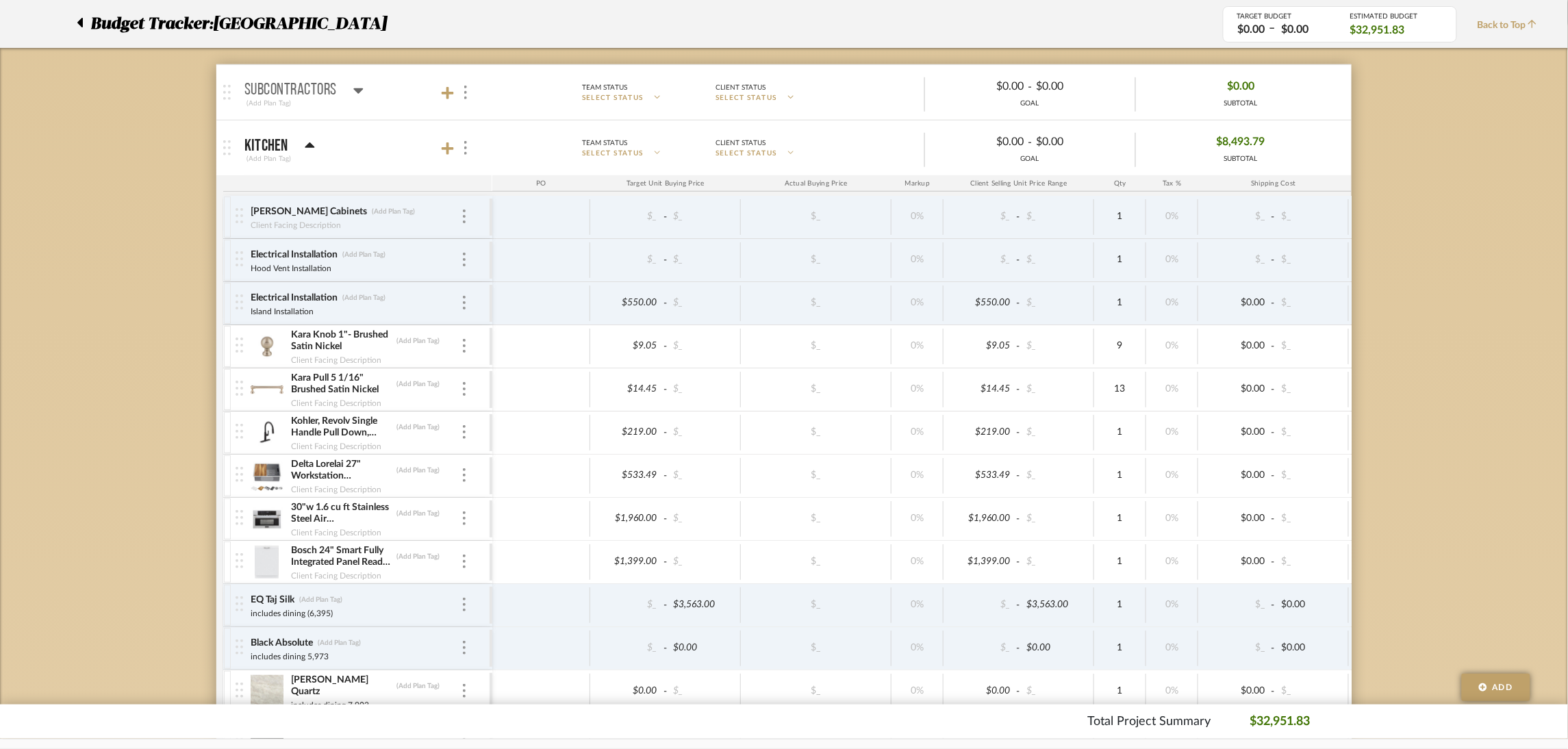
scroll to position [409, 0]
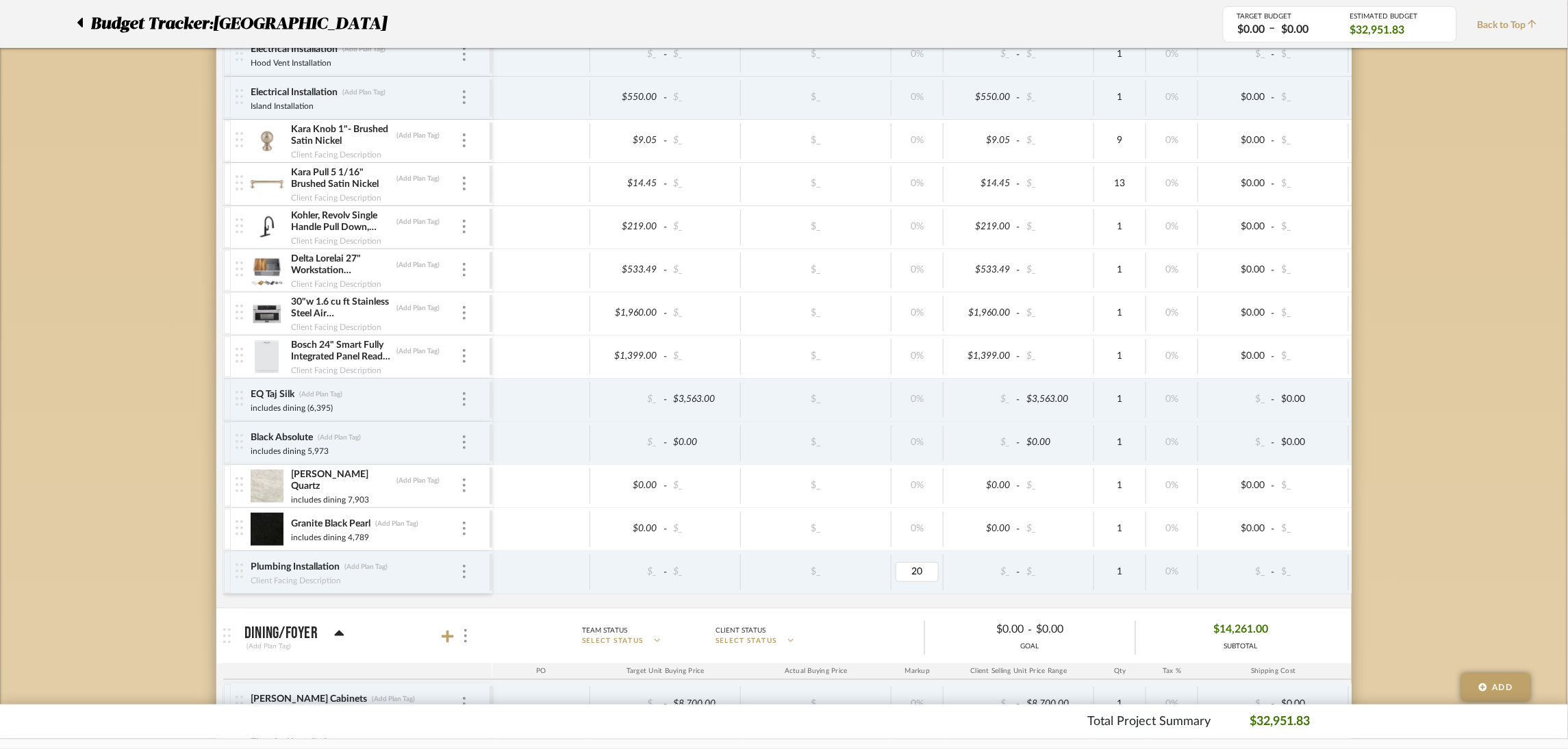
type input "0"
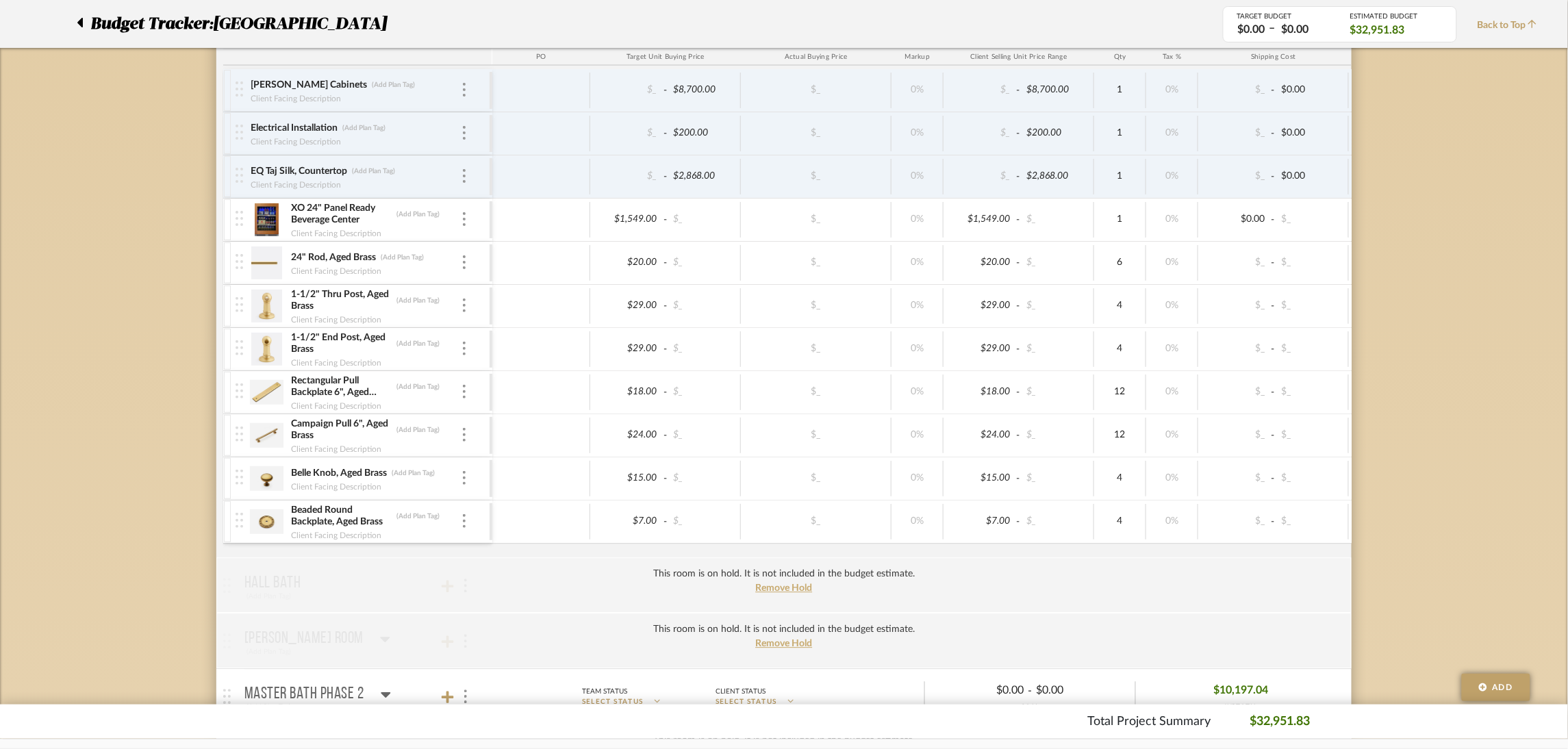
scroll to position [923, 0]
